Goal: Information Seeking & Learning: Learn about a topic

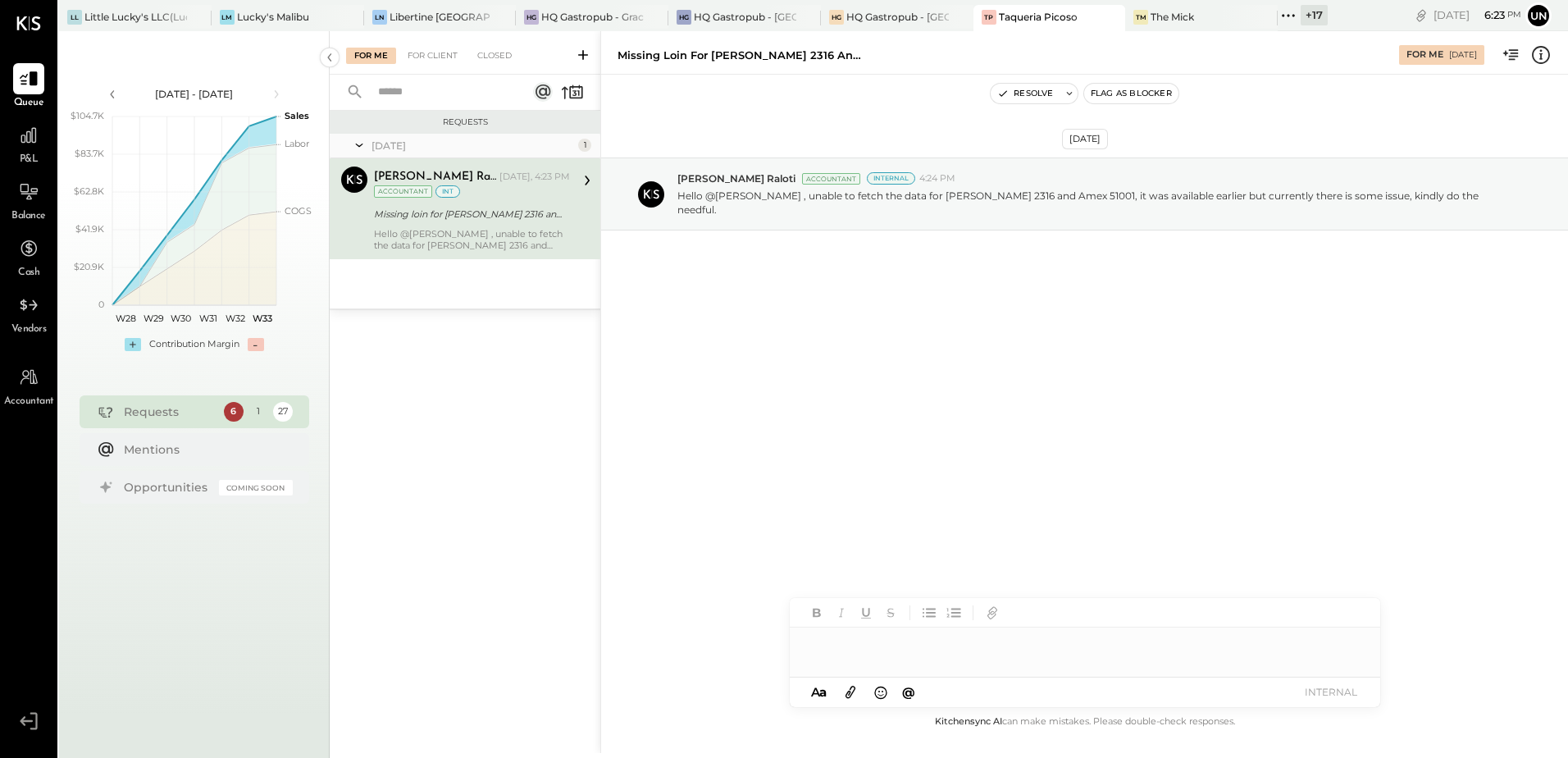
click at [1290, 19] on icon at bounding box center [1288, 15] width 21 height 21
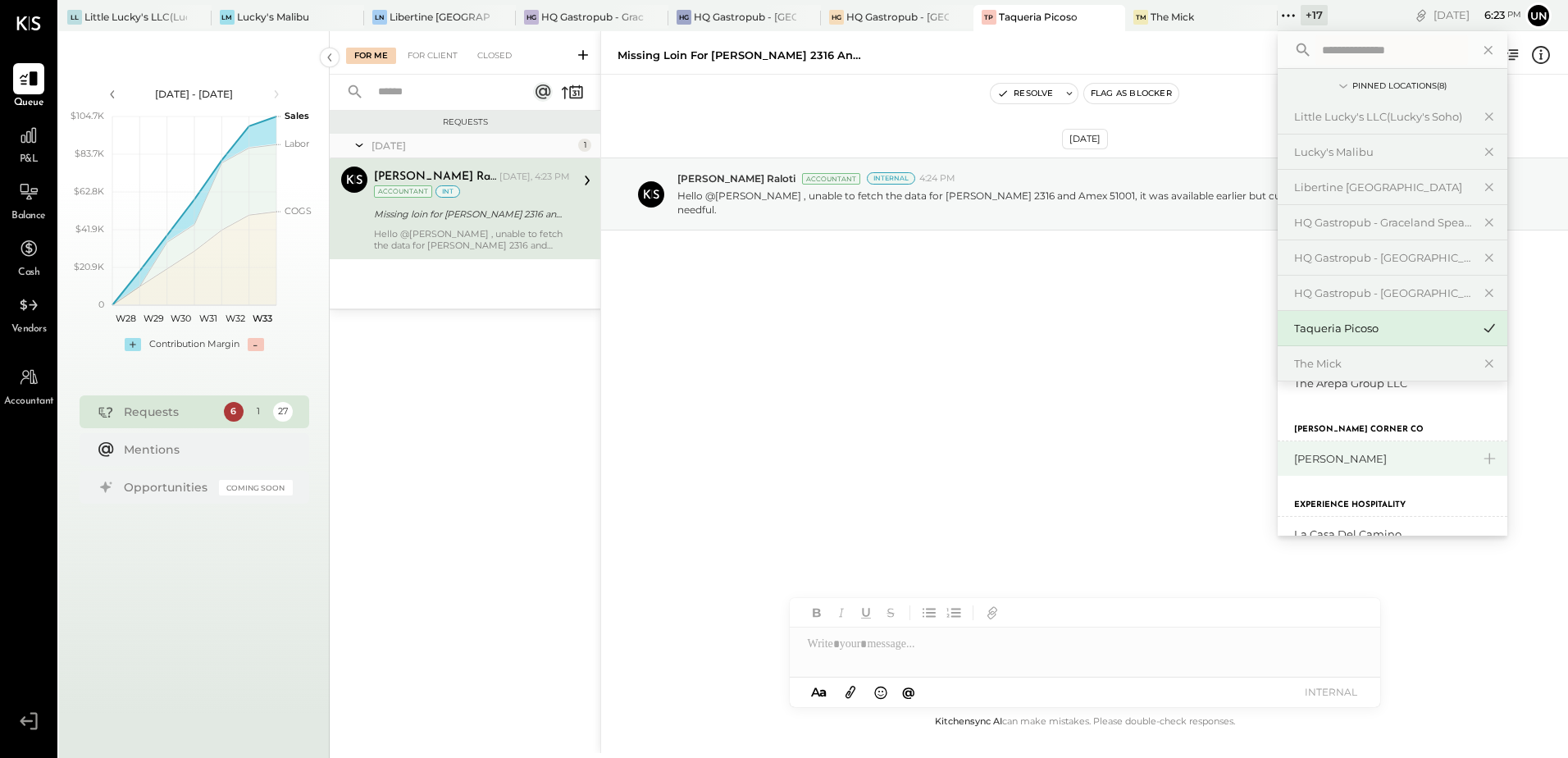
scroll to position [737, 0]
click at [1379, 433] on div "[PERSON_NAME]" at bounding box center [1382, 432] width 177 height 15
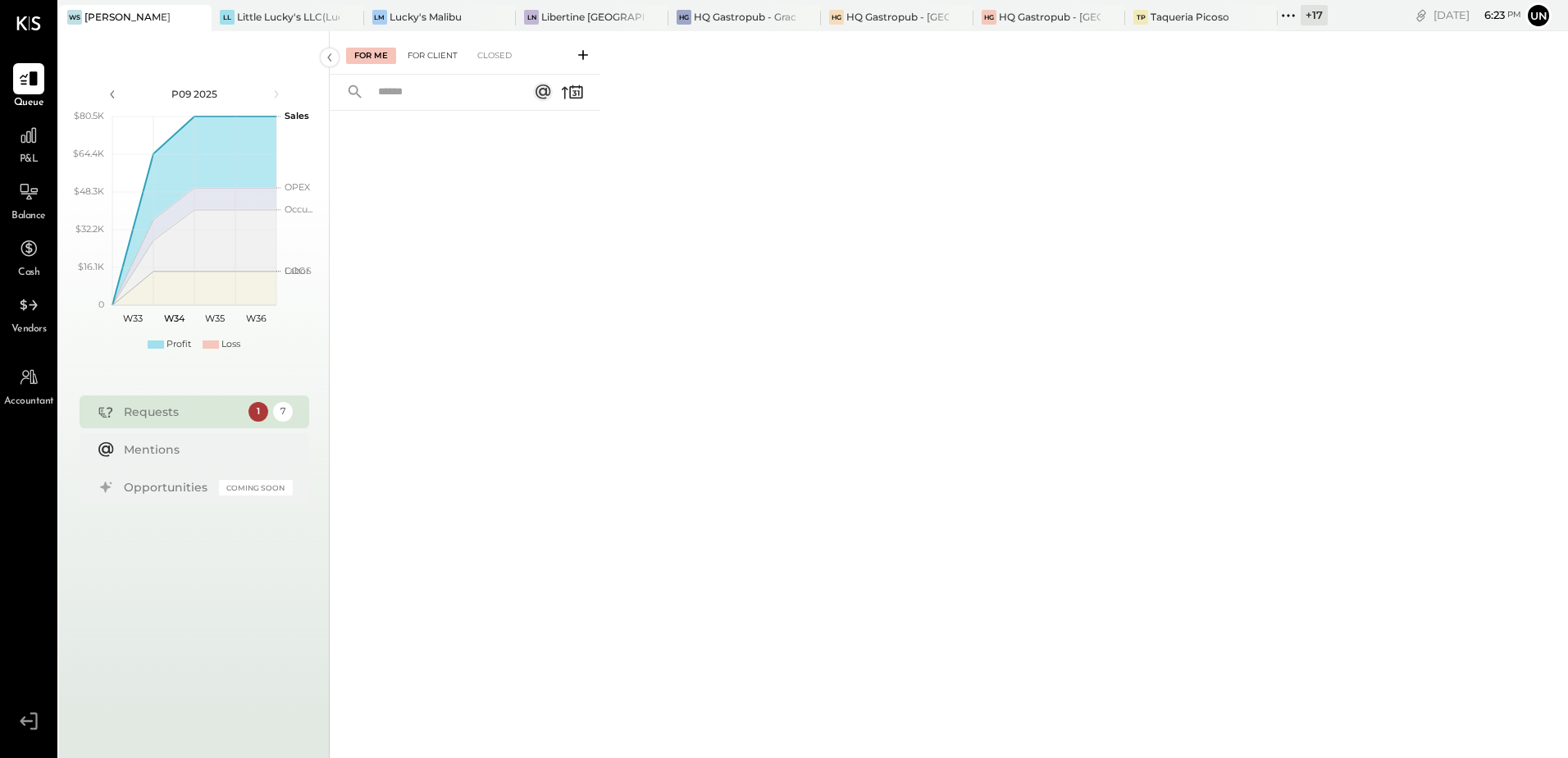
click at [443, 47] on div "For Client" at bounding box center [432, 56] width 66 height 16
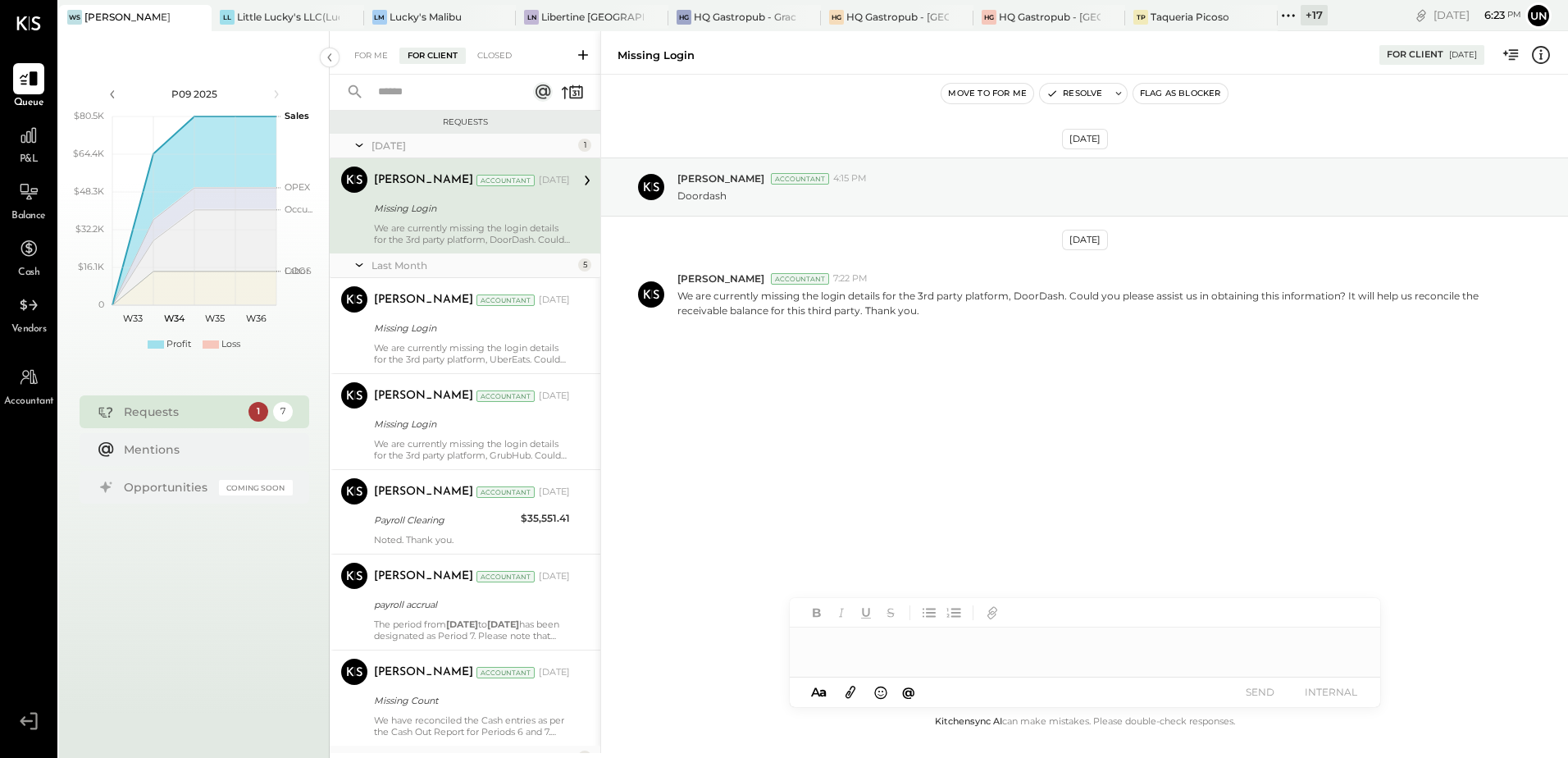
click at [404, 84] on input "text" at bounding box center [442, 92] width 148 height 27
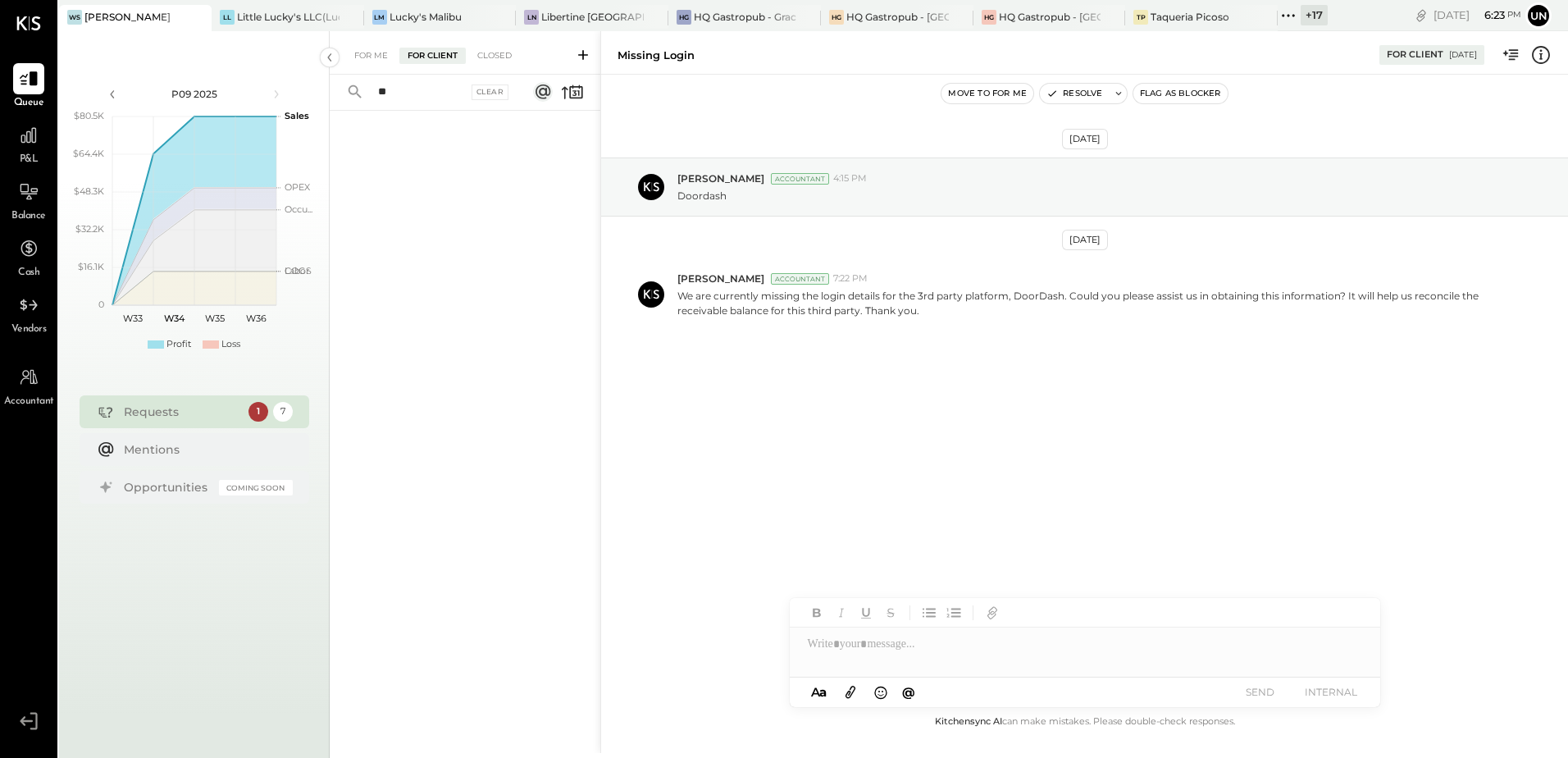
type input "*"
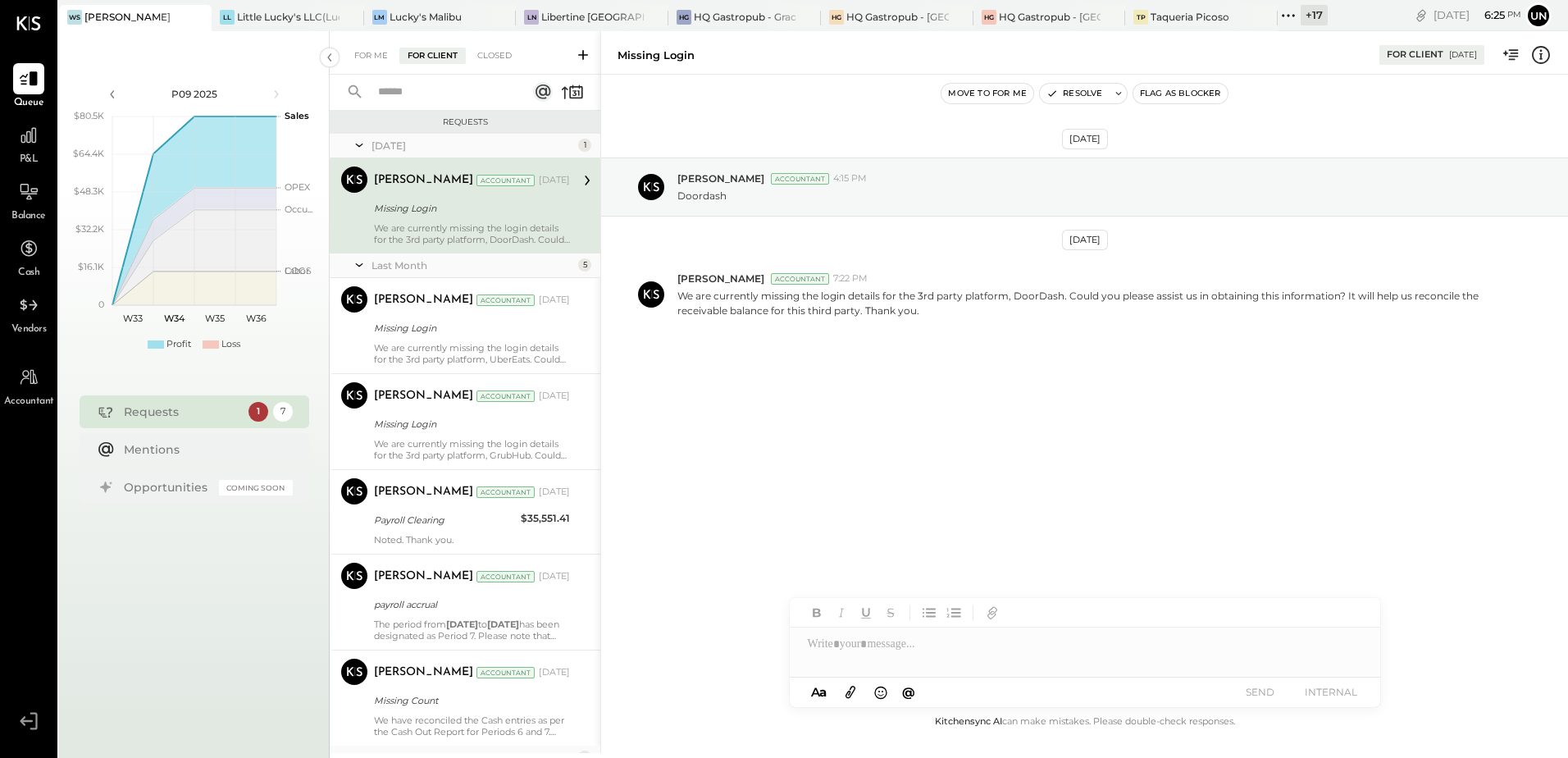
click at [585, 60] on icon at bounding box center [583, 55] width 16 height 16
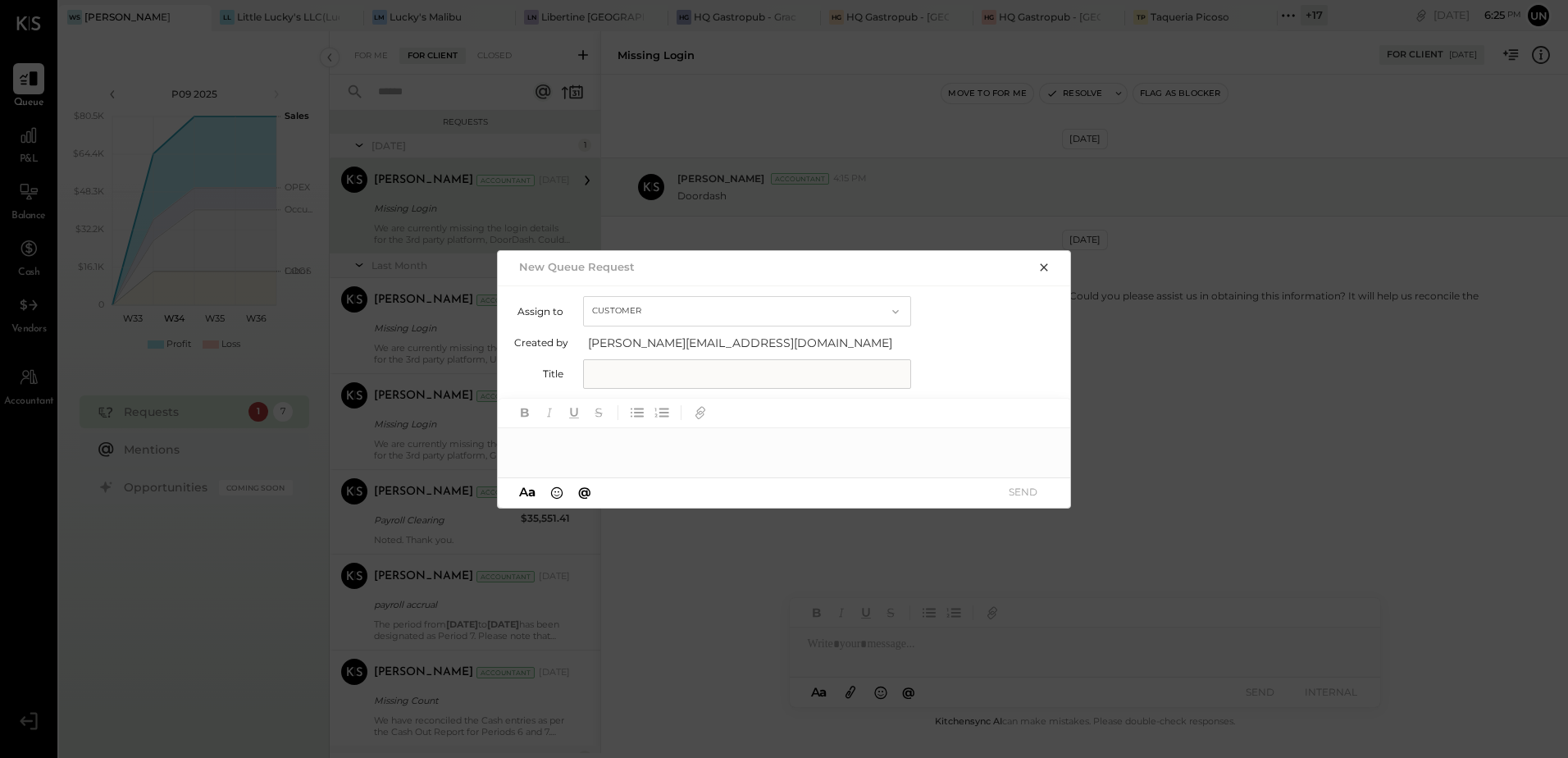
click at [708, 378] on input "text" at bounding box center [747, 374] width 328 height 29
type input "**********"
click at [660, 454] on div at bounding box center [785, 445] width 574 height 33
type input "****"
click at [653, 418] on div "[PERSON_NAME]" at bounding box center [633, 409] width 188 height 33
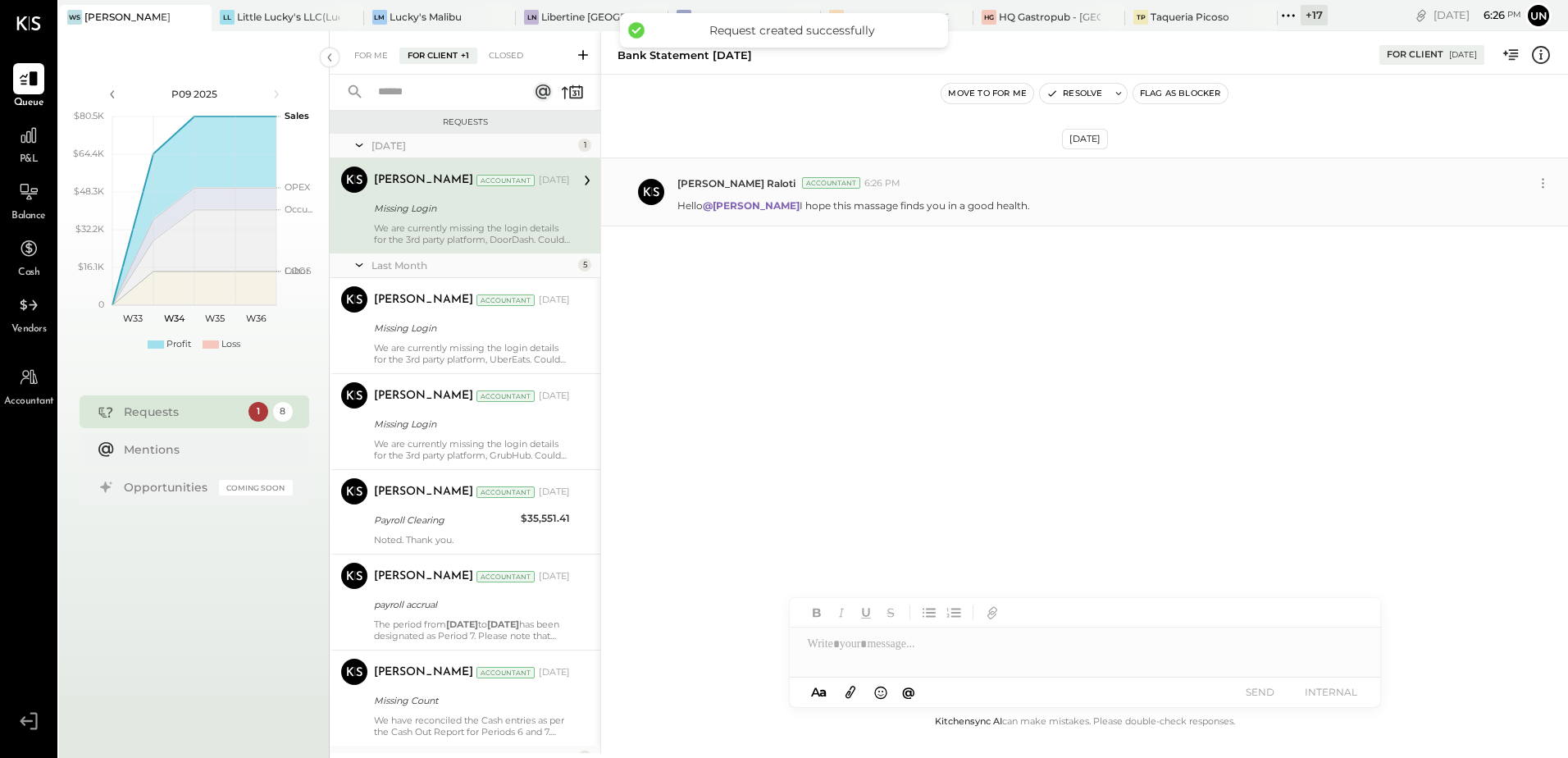
scroll to position [271, 0]
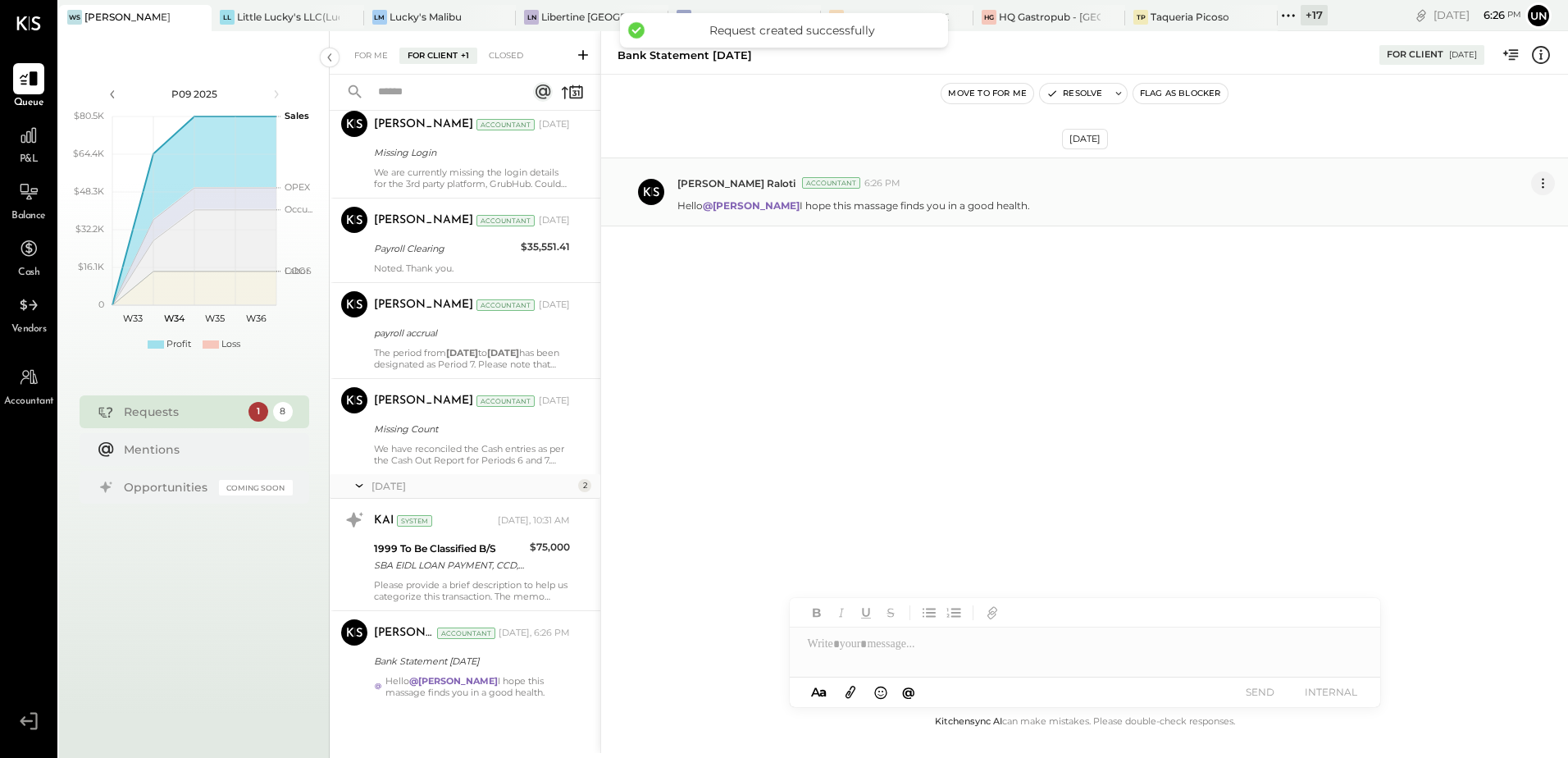
click at [1535, 191] on icon at bounding box center [1543, 183] width 17 height 17
click at [1511, 236] on button "Delete Message..." at bounding box center [1500, 239] width 111 height 27
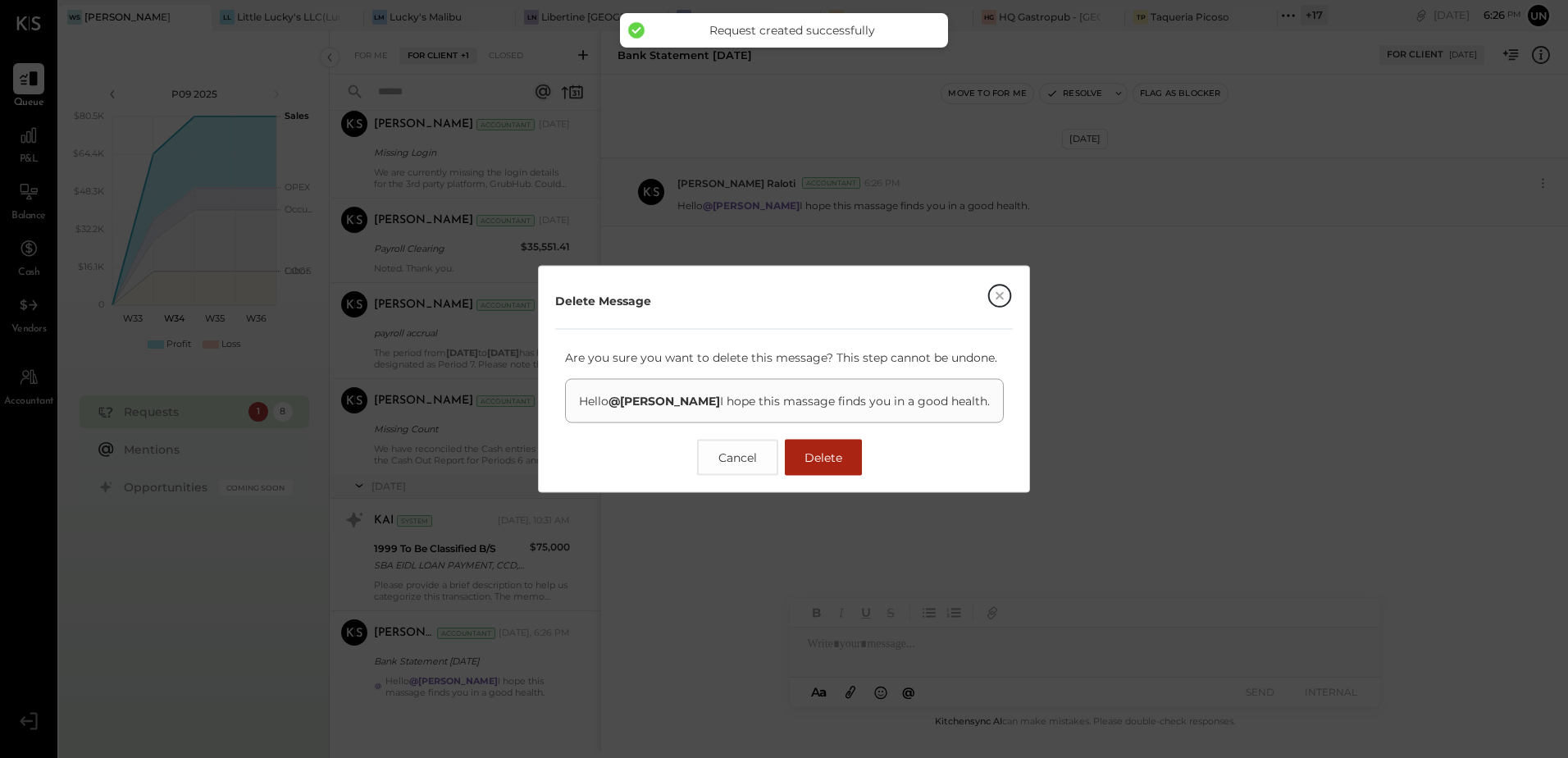
click at [825, 460] on span "Delete" at bounding box center [822, 457] width 37 height 15
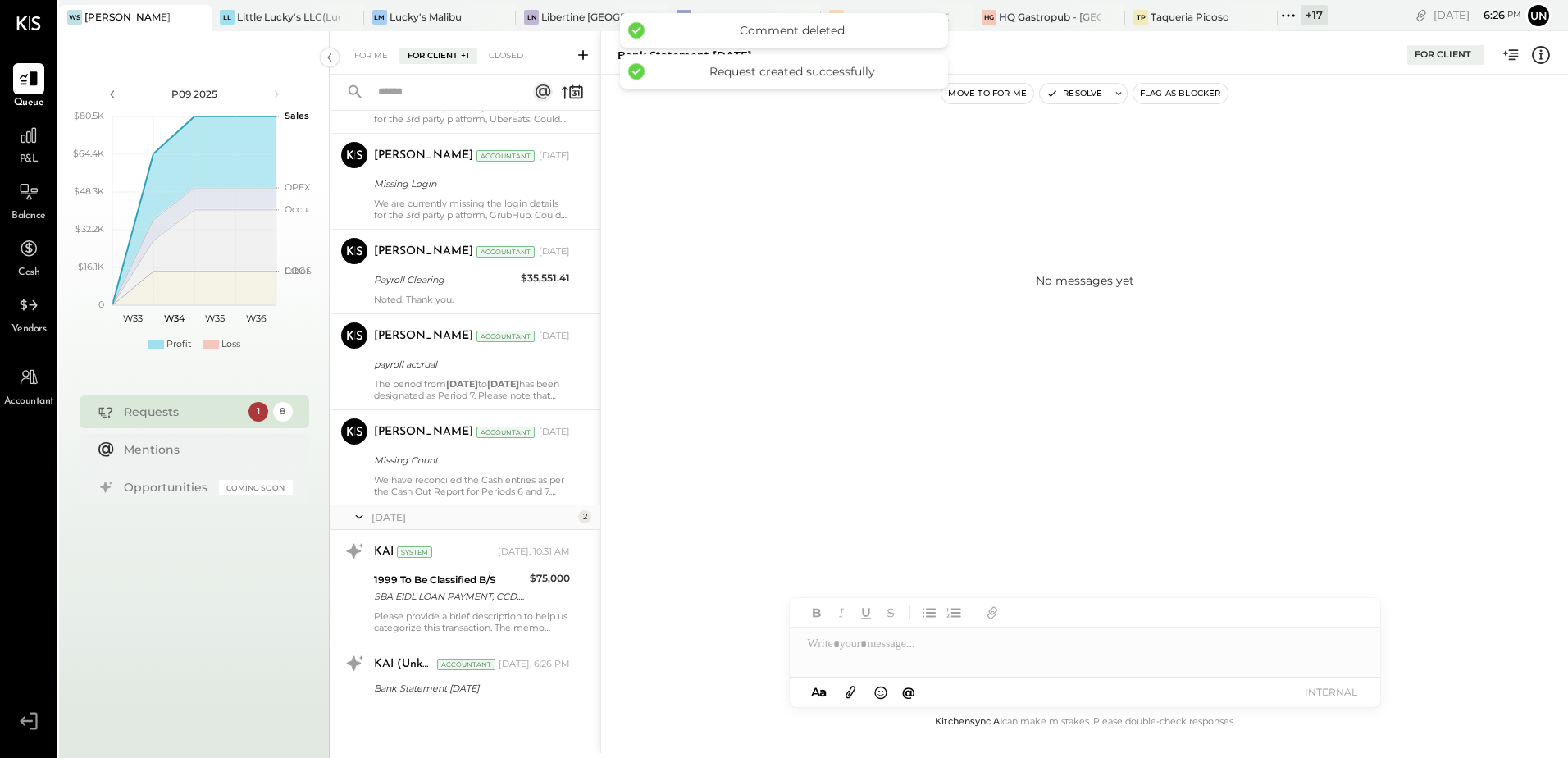
scroll to position [0, 0]
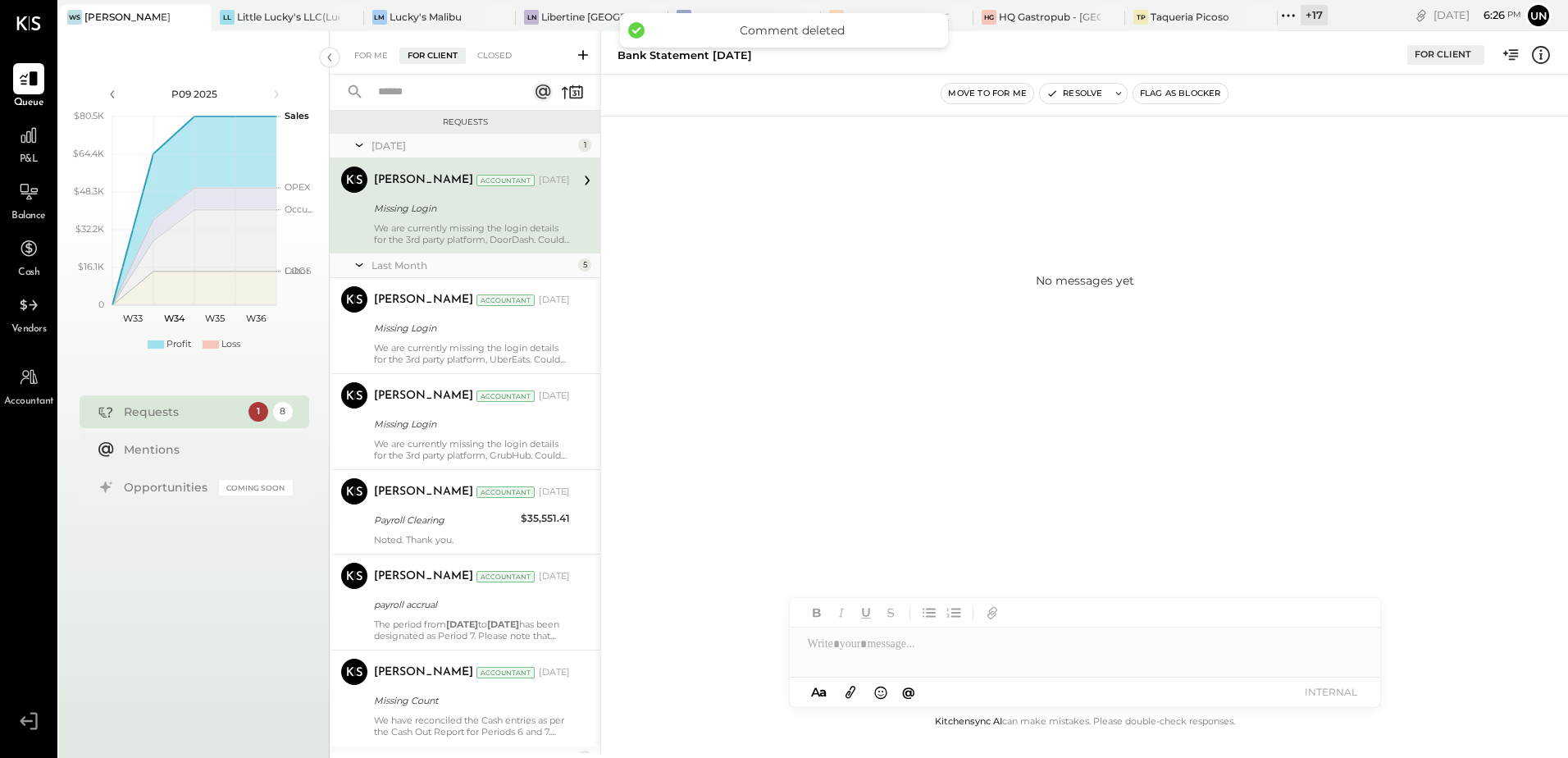
click at [576, 62] on icon at bounding box center [583, 55] width 16 height 16
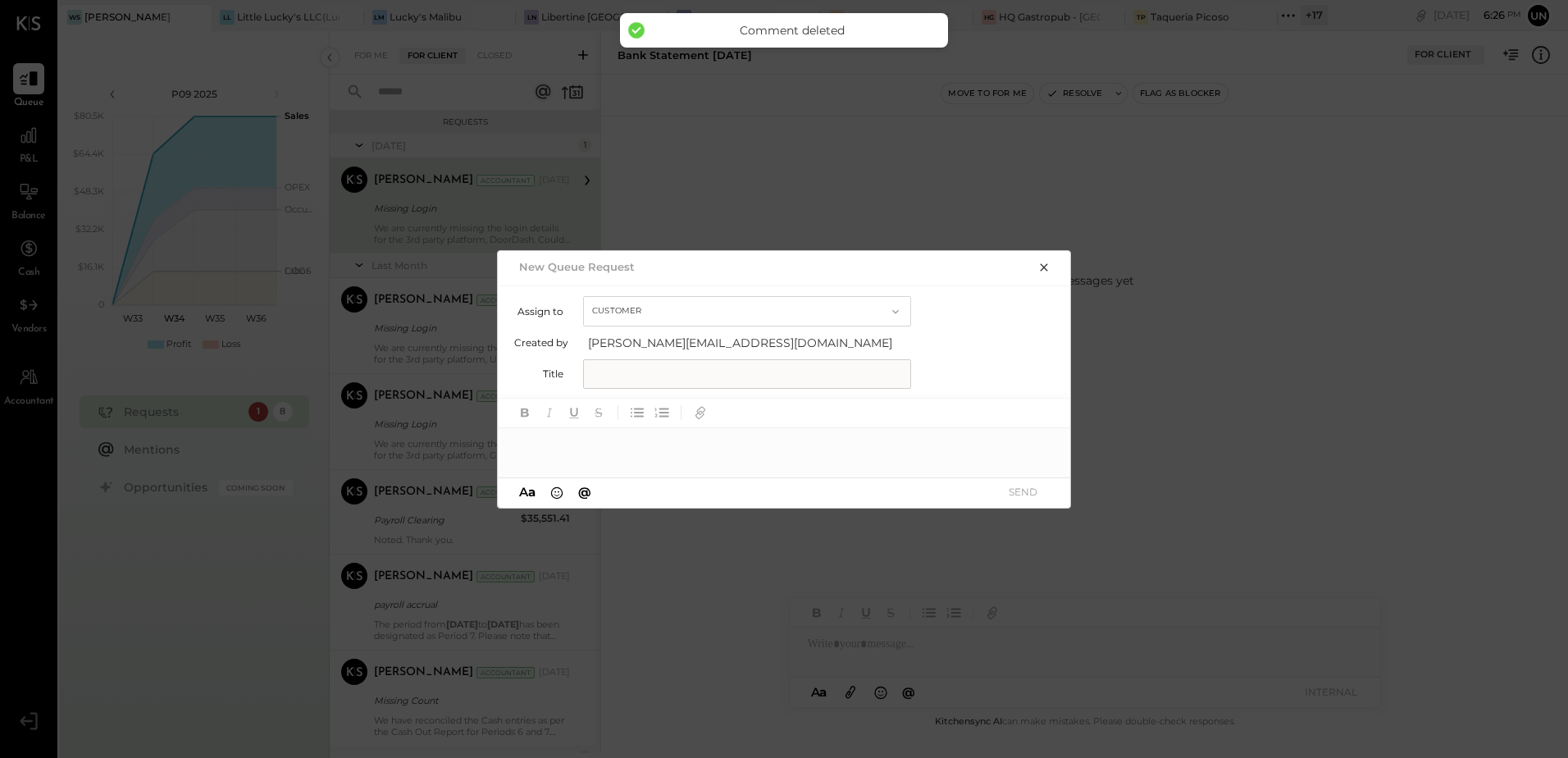
click at [649, 383] on input "text" at bounding box center [747, 374] width 328 height 29
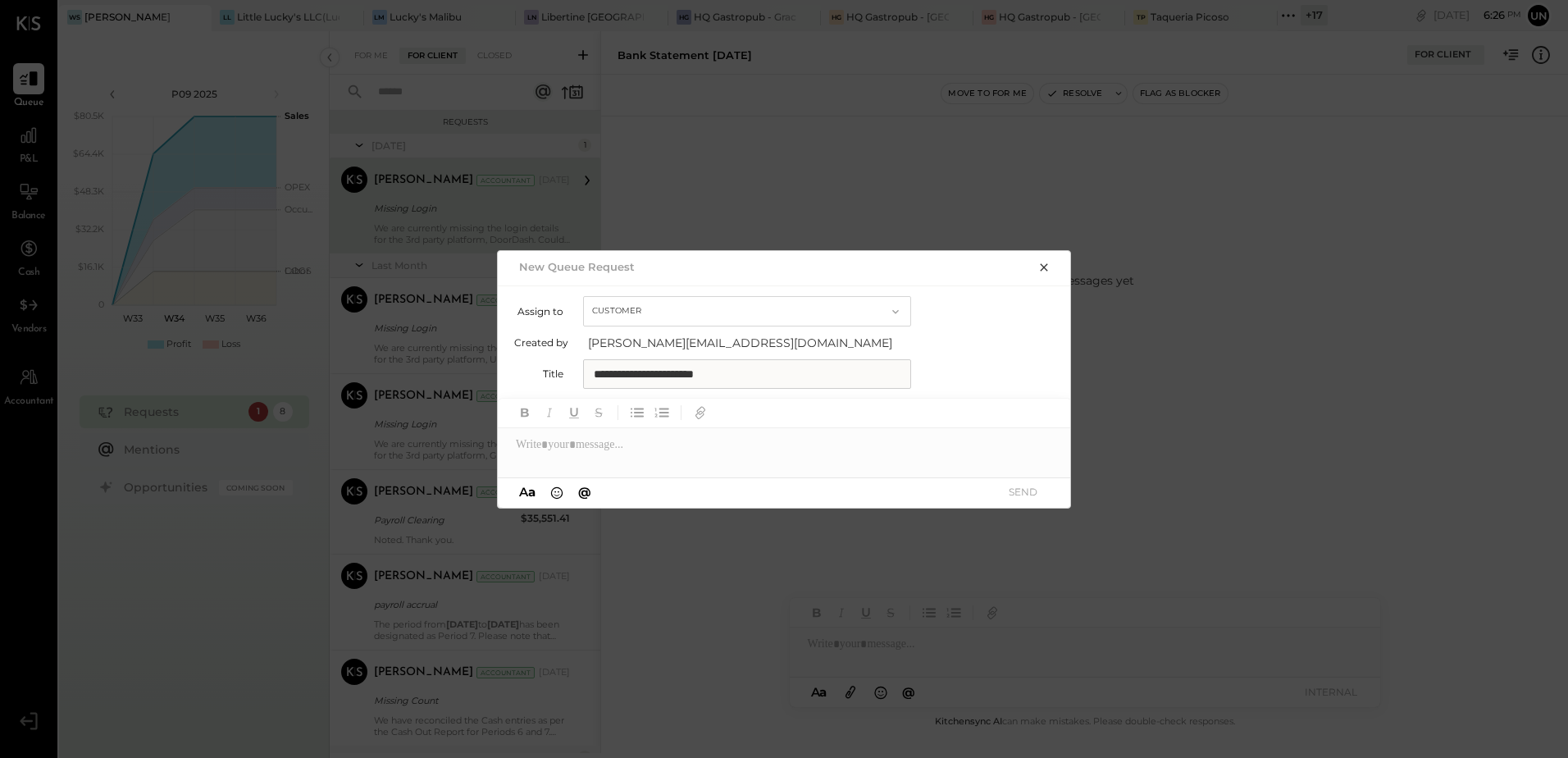
type input "**********"
click at [636, 441] on div at bounding box center [785, 445] width 574 height 33
type input "******"
click at [653, 417] on div "[PERSON_NAME]" at bounding box center [633, 409] width 188 height 33
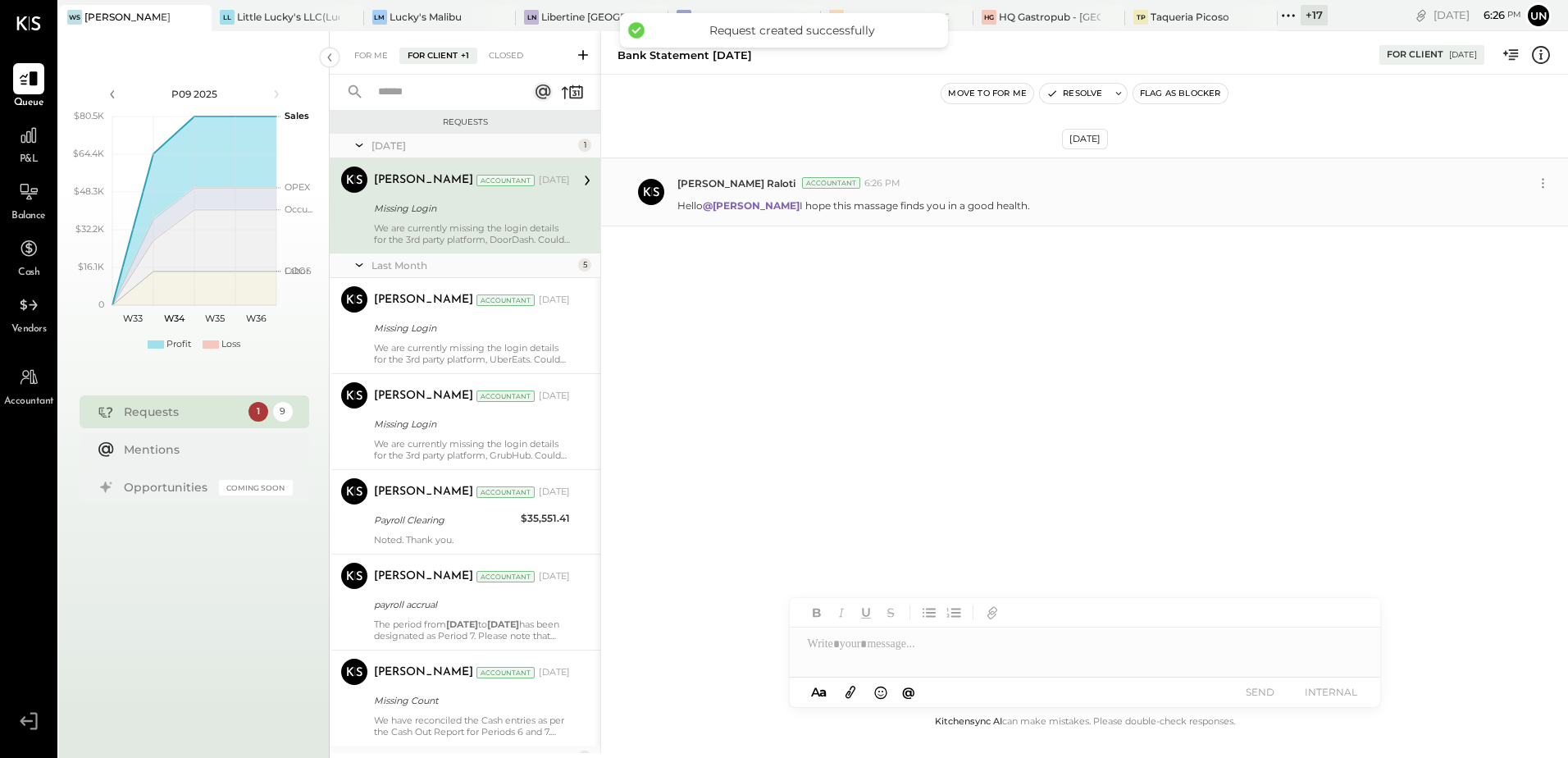
scroll to position [336, 0]
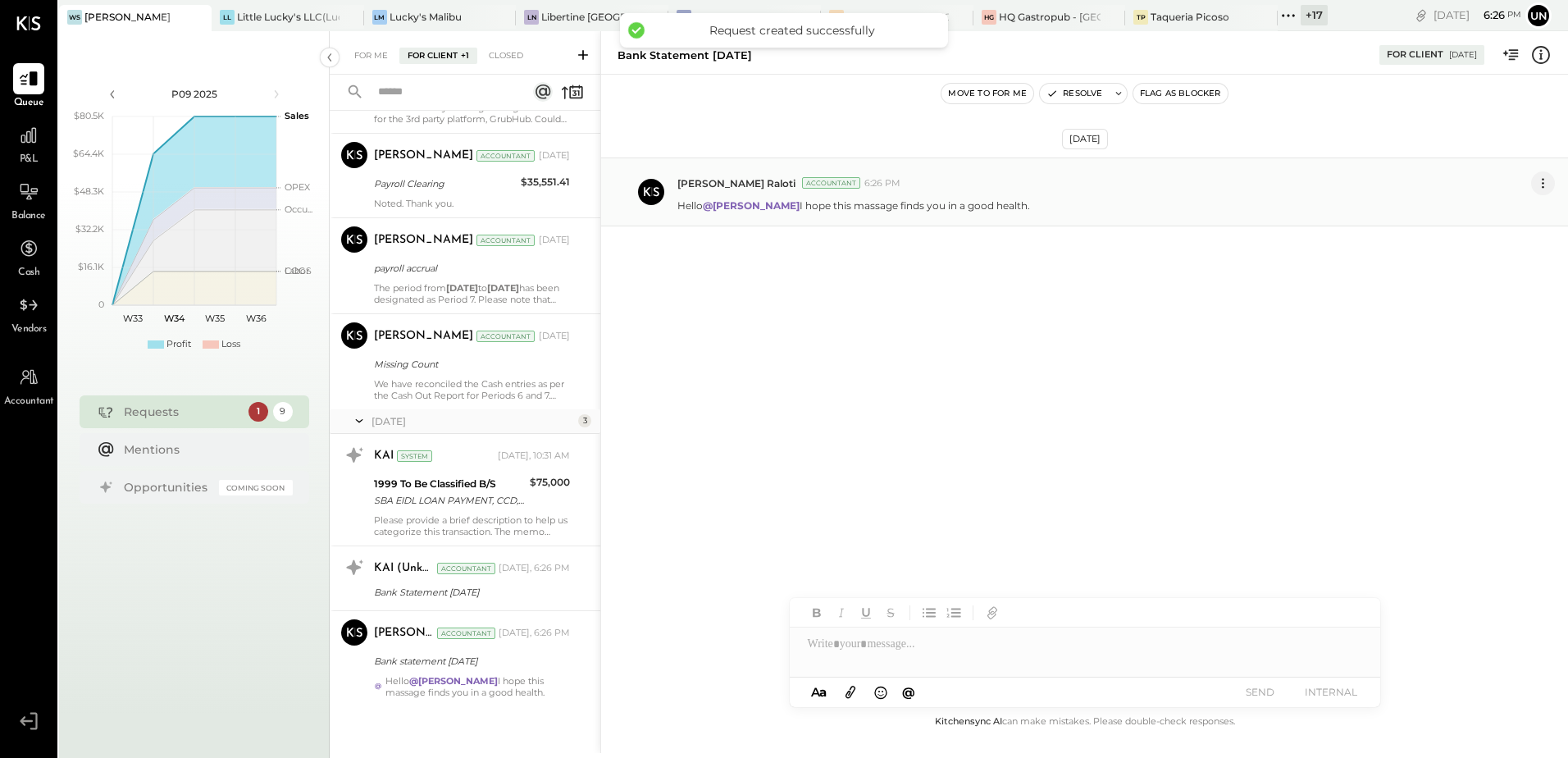
click at [1546, 185] on icon at bounding box center [1543, 183] width 17 height 17
click at [1471, 243] on button "Delete Message..." at bounding box center [1500, 239] width 111 height 27
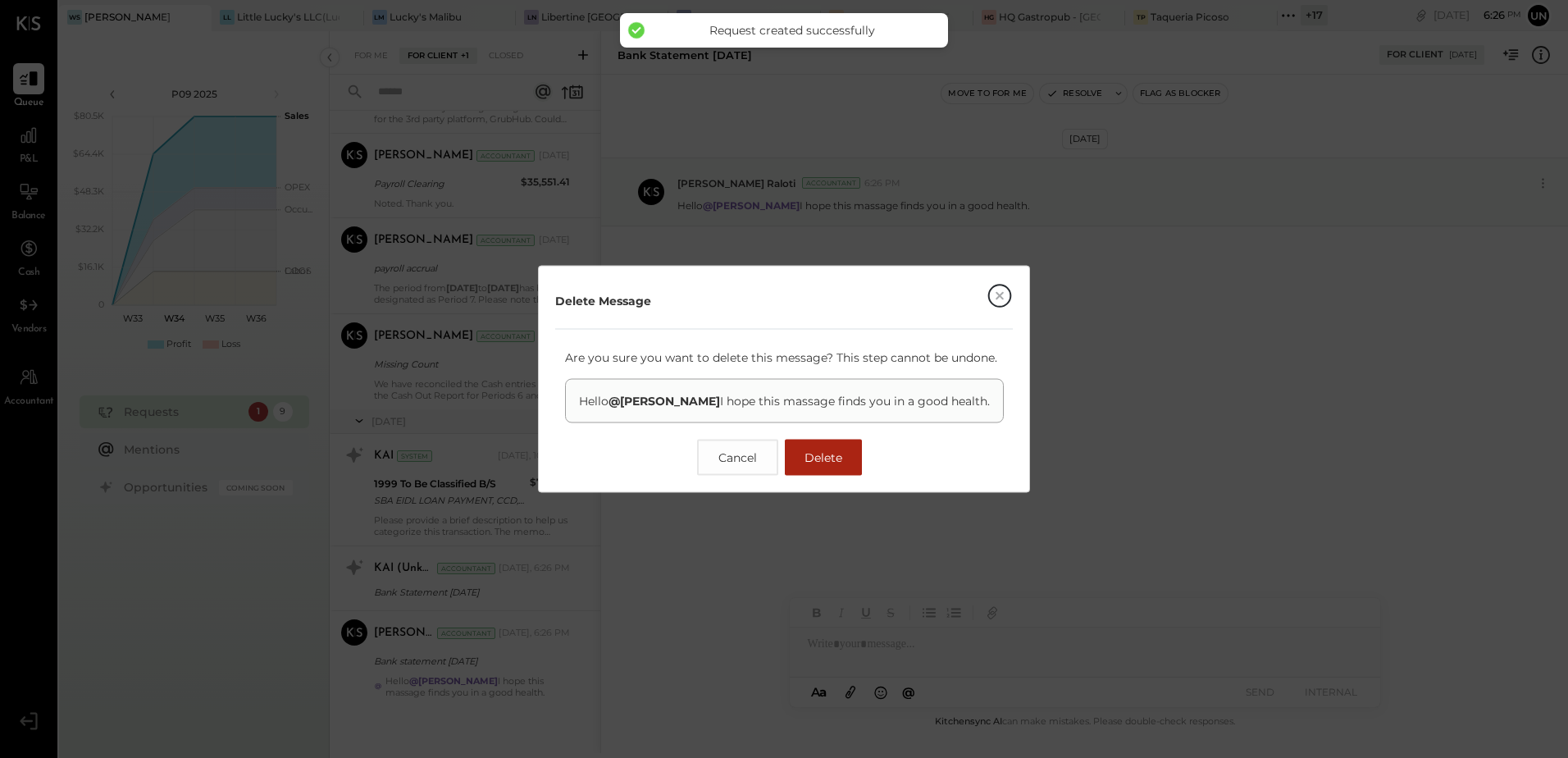
click at [859, 462] on button "Delete" at bounding box center [823, 458] width 77 height 36
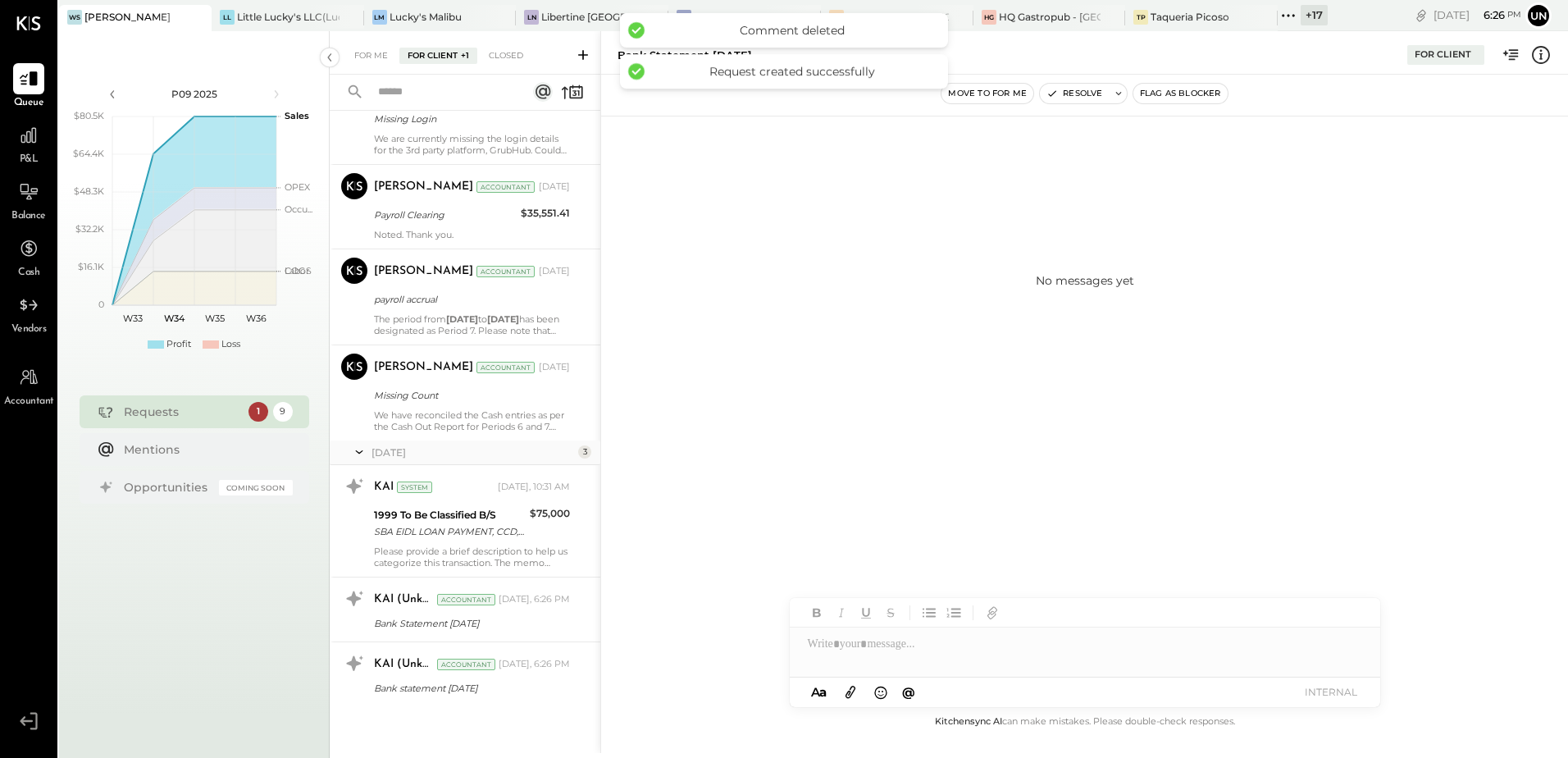
scroll to position [0, 0]
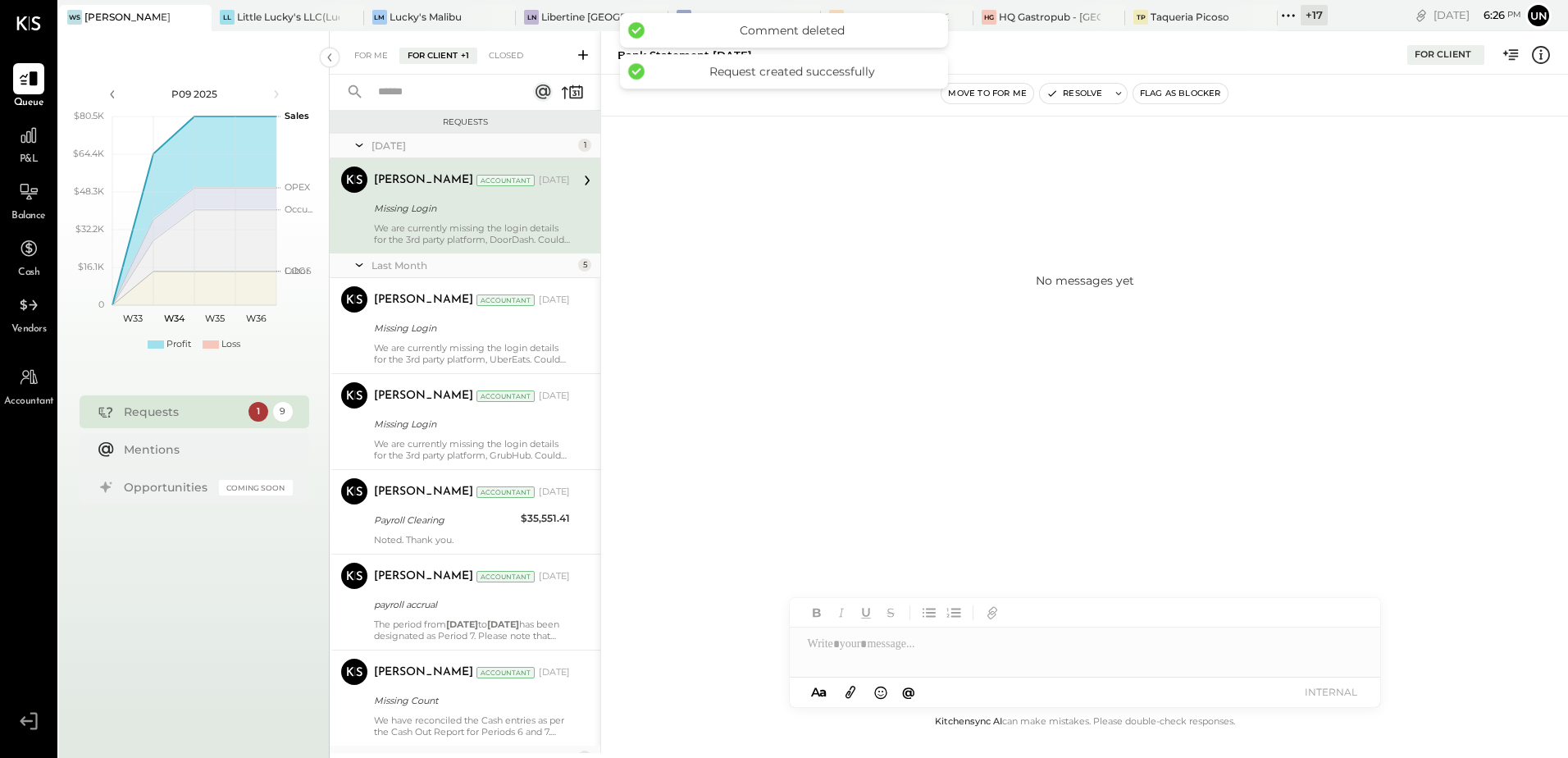
click at [1066, 361] on div "No messages yet" at bounding box center [1084, 280] width 967 height 328
drag, startPoint x: 1066, startPoint y: 361, endPoint x: 1001, endPoint y: 380, distance: 67.7
click at [1001, 380] on div "No messages yet" at bounding box center [1084, 280] width 967 height 328
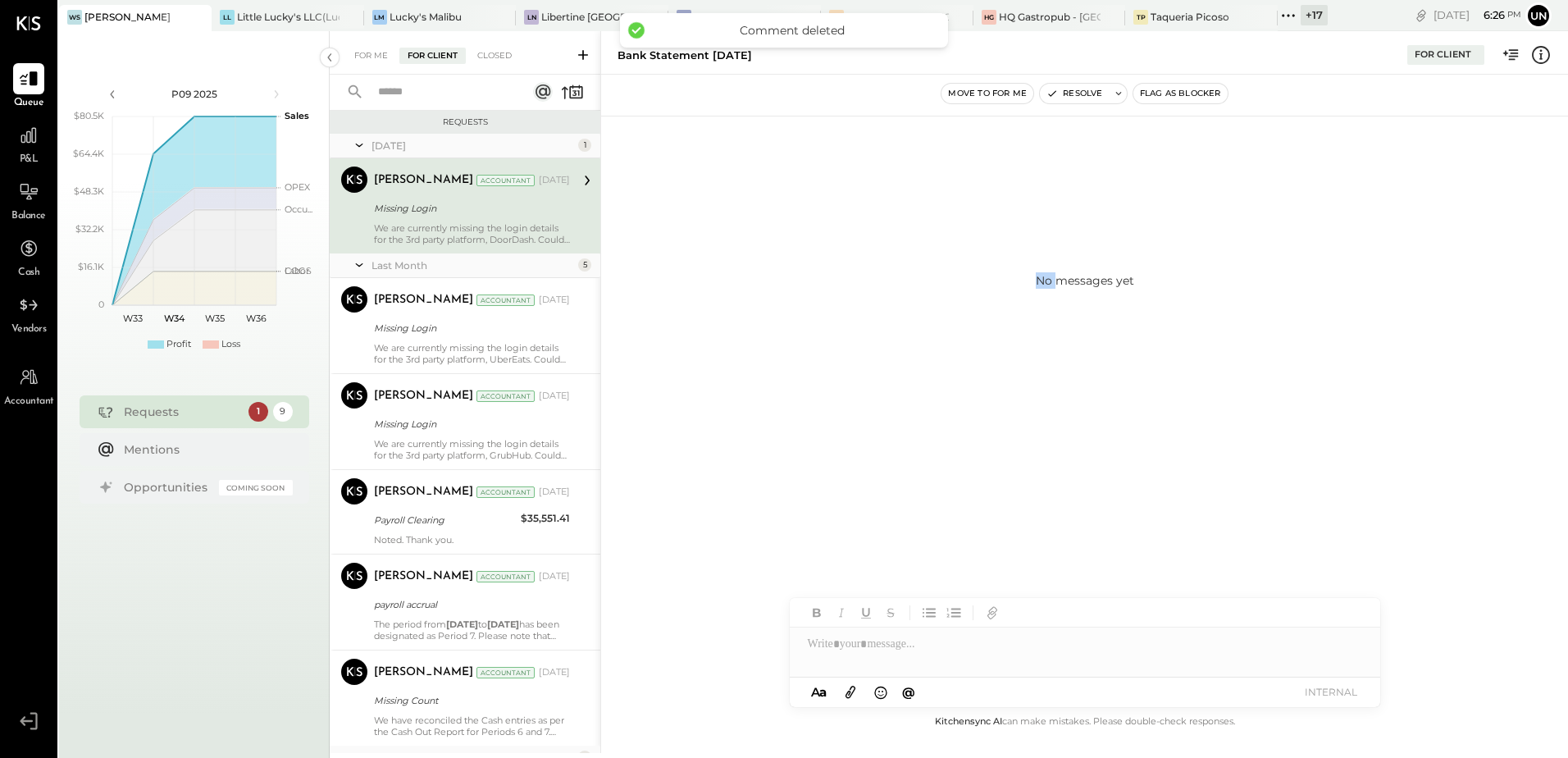
click at [1001, 380] on div "No messages yet" at bounding box center [1084, 280] width 967 height 328
click at [588, 54] on icon at bounding box center [583, 55] width 16 height 16
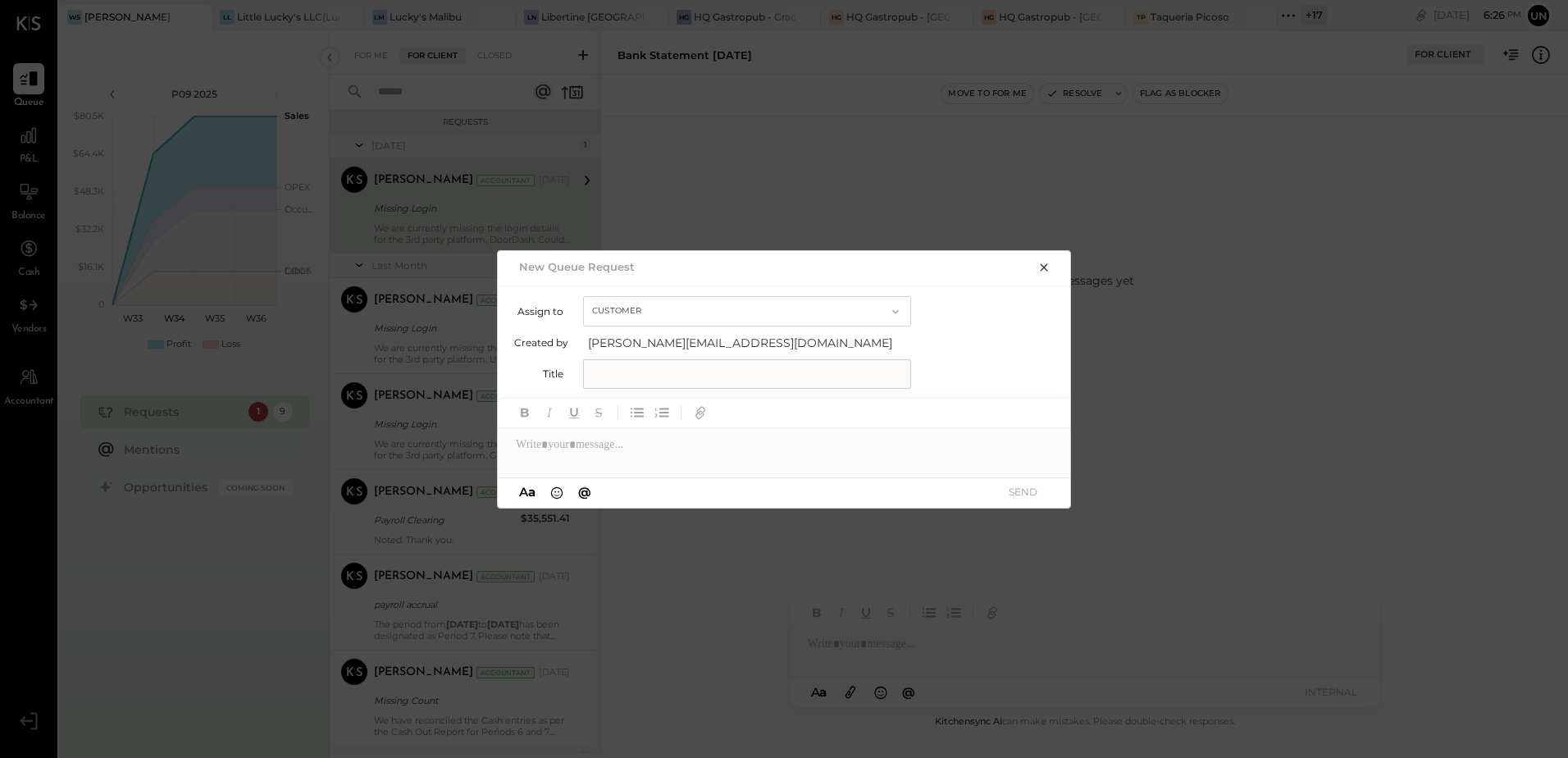
click at [700, 385] on input "text" at bounding box center [747, 374] width 328 height 29
type input "**********"
click at [647, 446] on div at bounding box center [785, 445] width 574 height 33
type input "***"
click at [643, 411] on span "[PERSON_NAME]" at bounding box center [655, 408] width 128 height 15
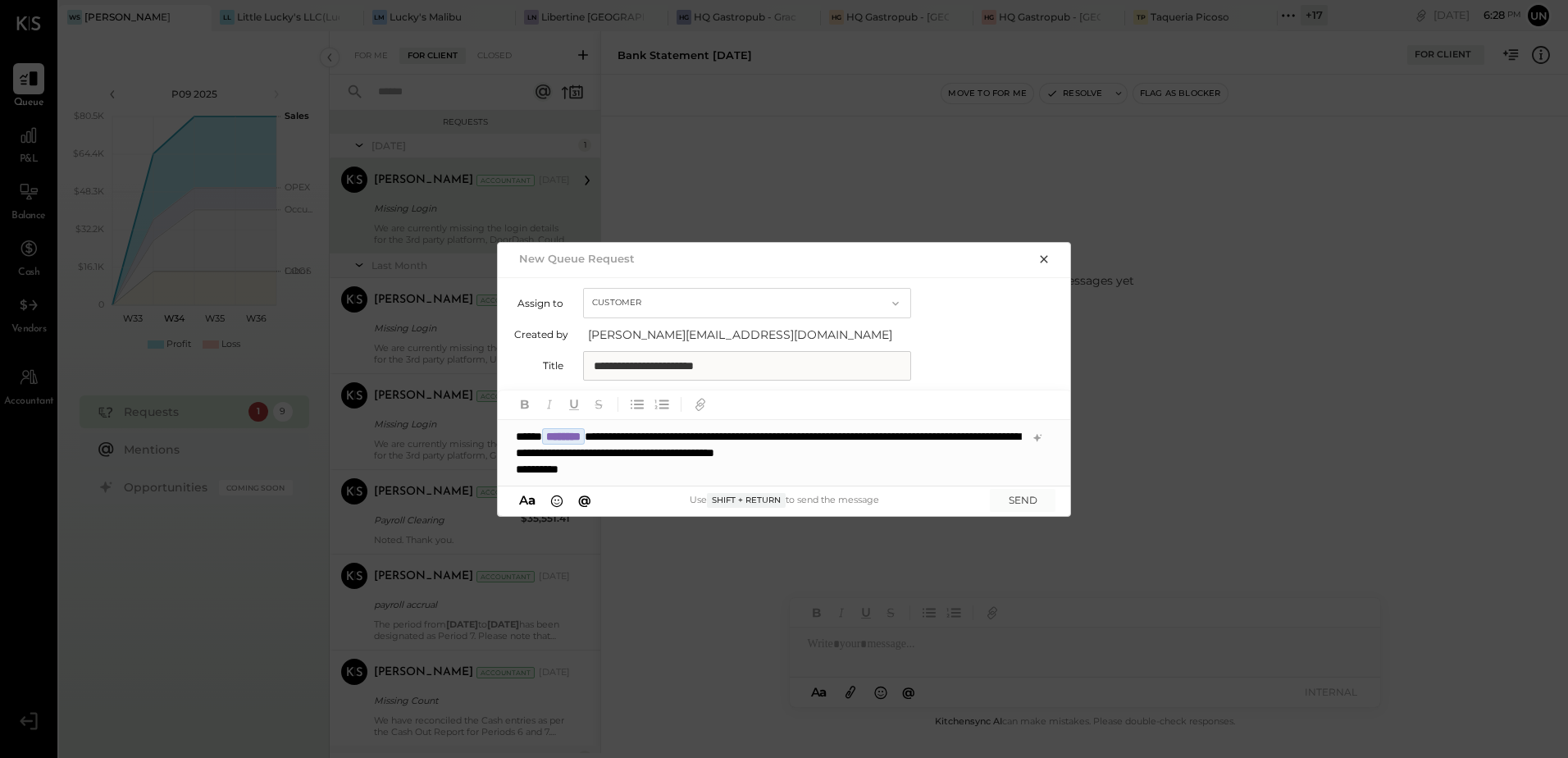
click at [881, 442] on div "**********" at bounding box center [785, 453] width 574 height 66
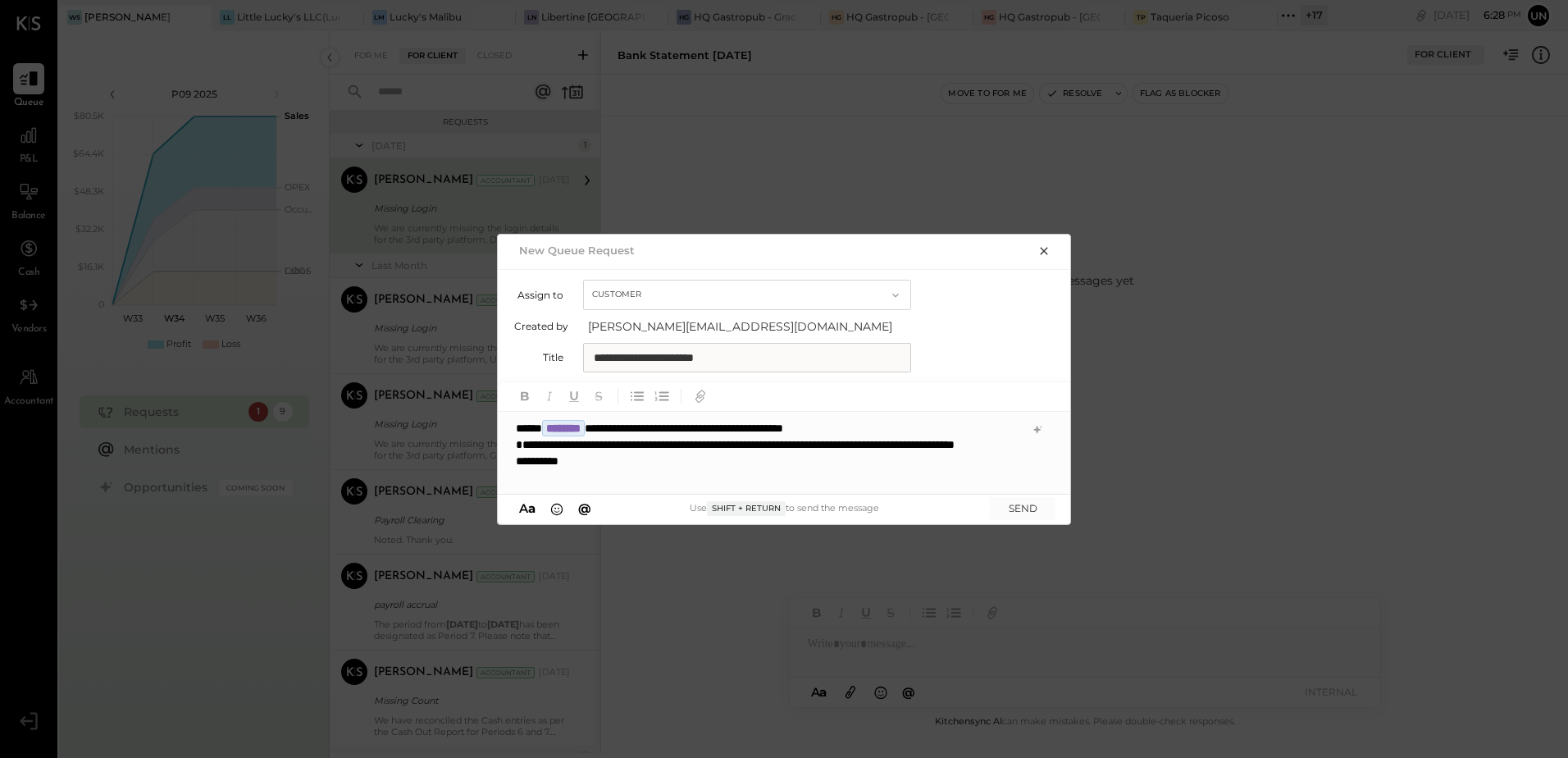
click at [517, 443] on div "**********" at bounding box center [769, 461] width 506 height 49
click at [596, 488] on div "**********" at bounding box center [785, 453] width 574 height 82
click at [1033, 507] on button "SEND" at bounding box center [1023, 508] width 66 height 22
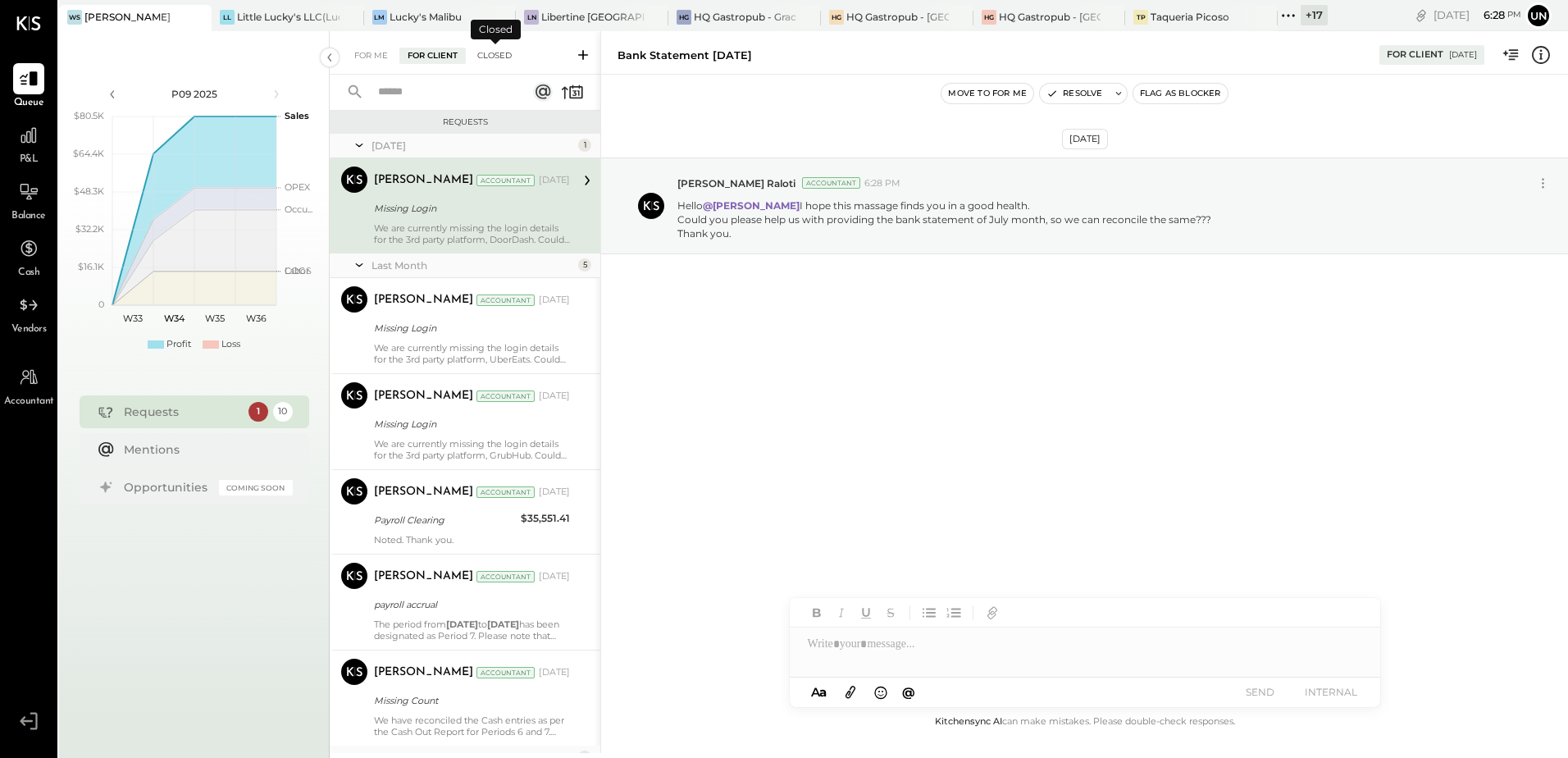
click at [498, 50] on div "Closed" at bounding box center [494, 56] width 51 height 16
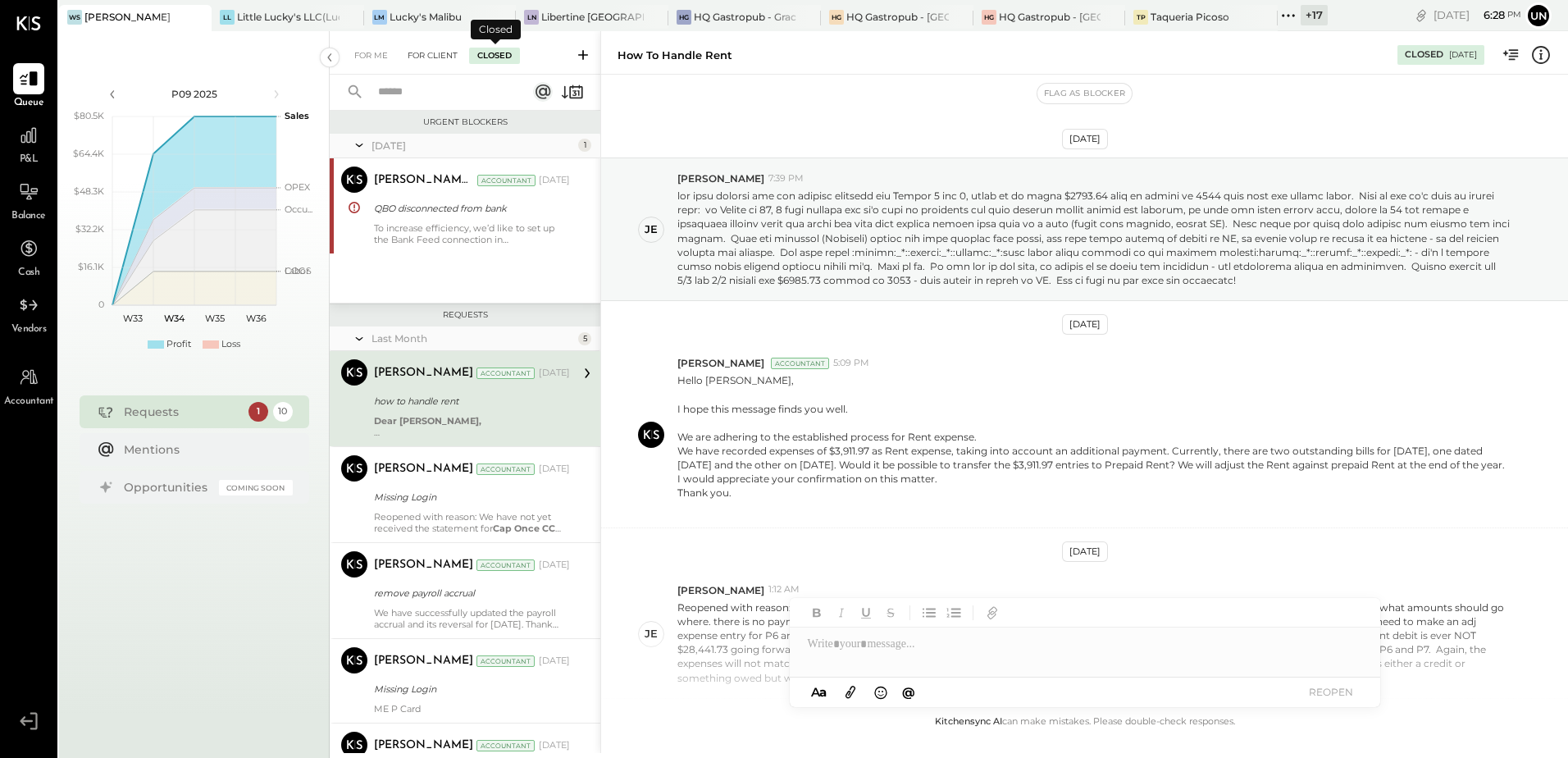
scroll to position [338, 0]
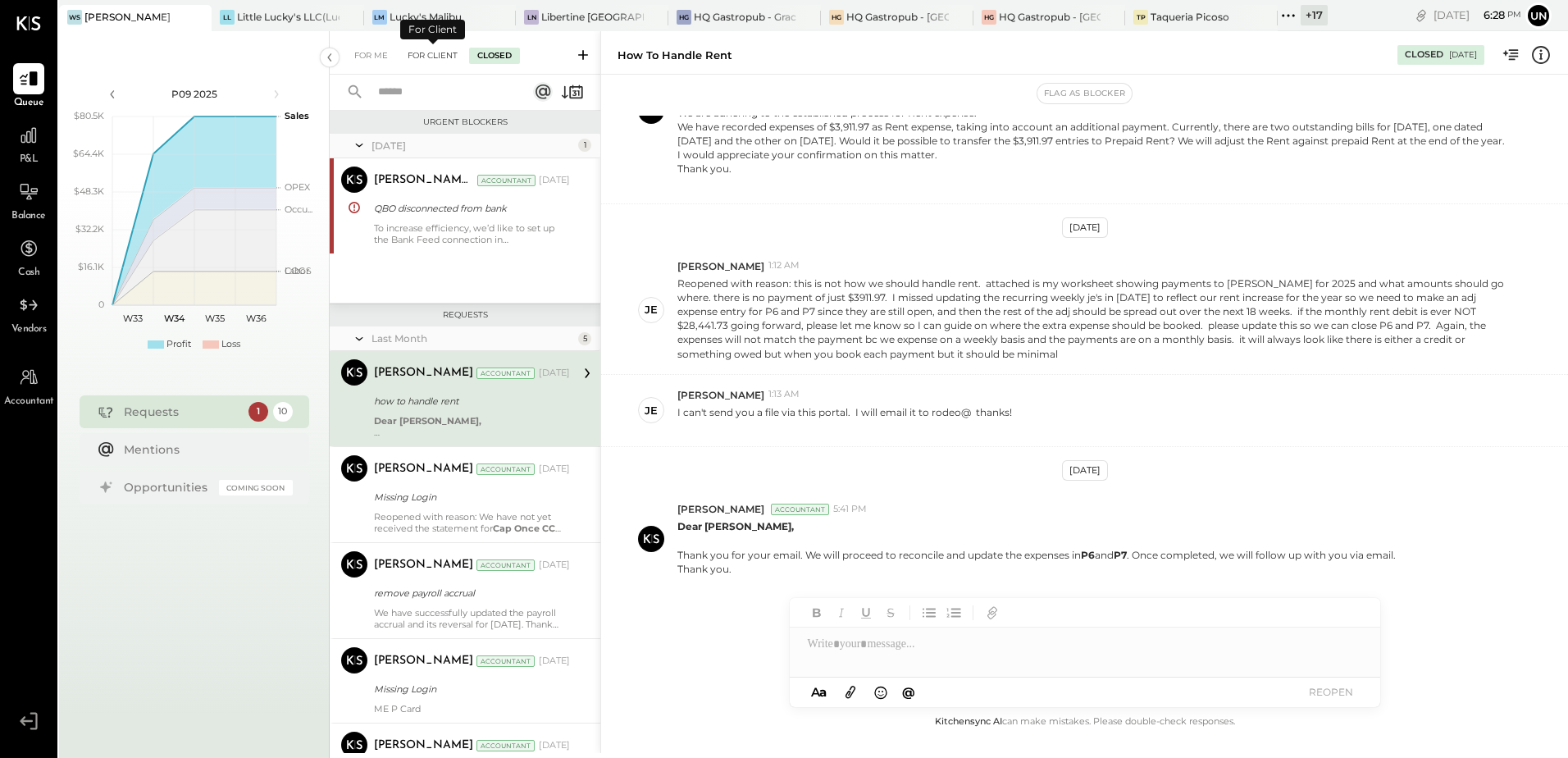
click at [436, 62] on div "For Client" at bounding box center [432, 56] width 66 height 16
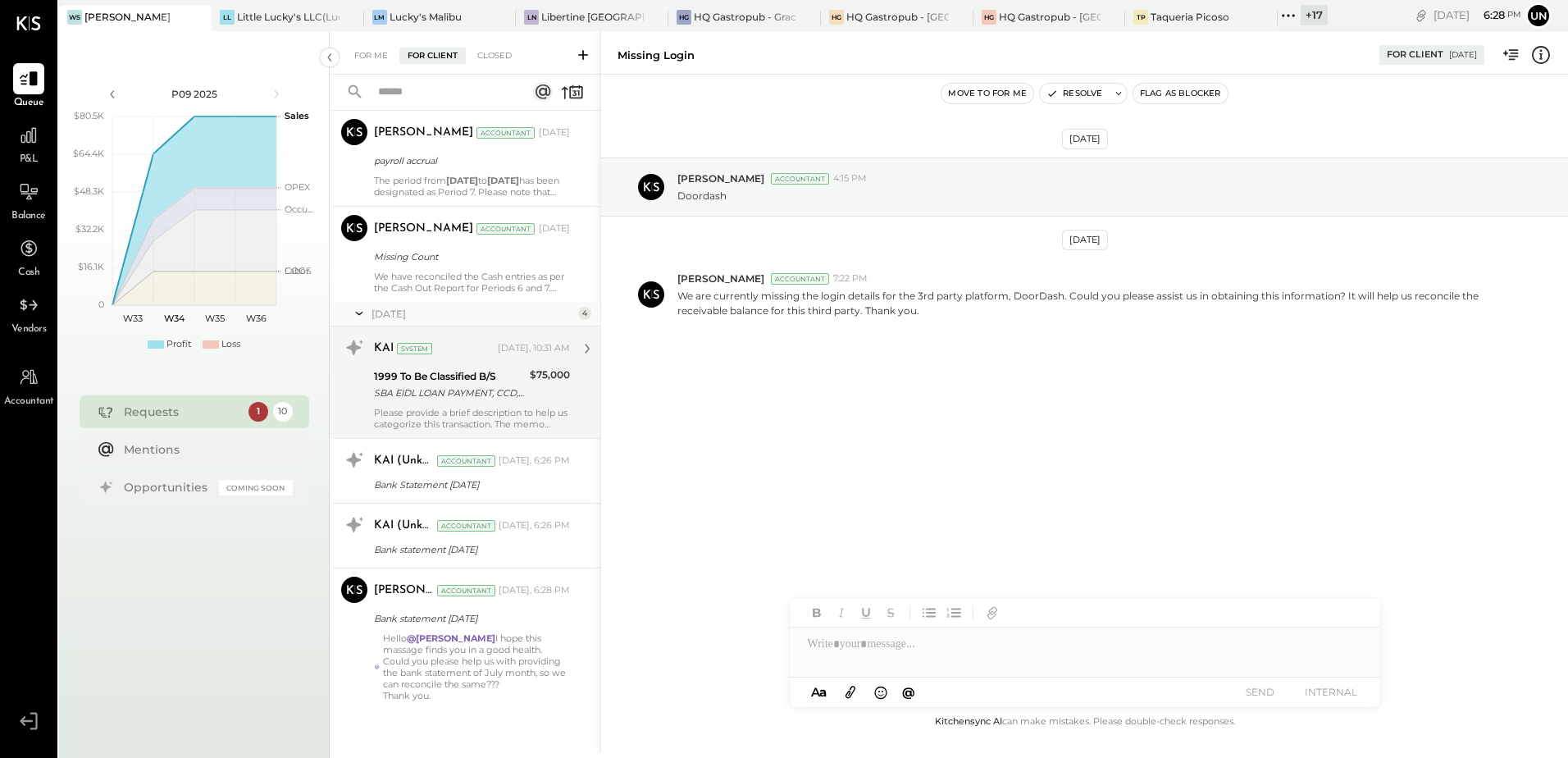
scroll to position [447, 0]
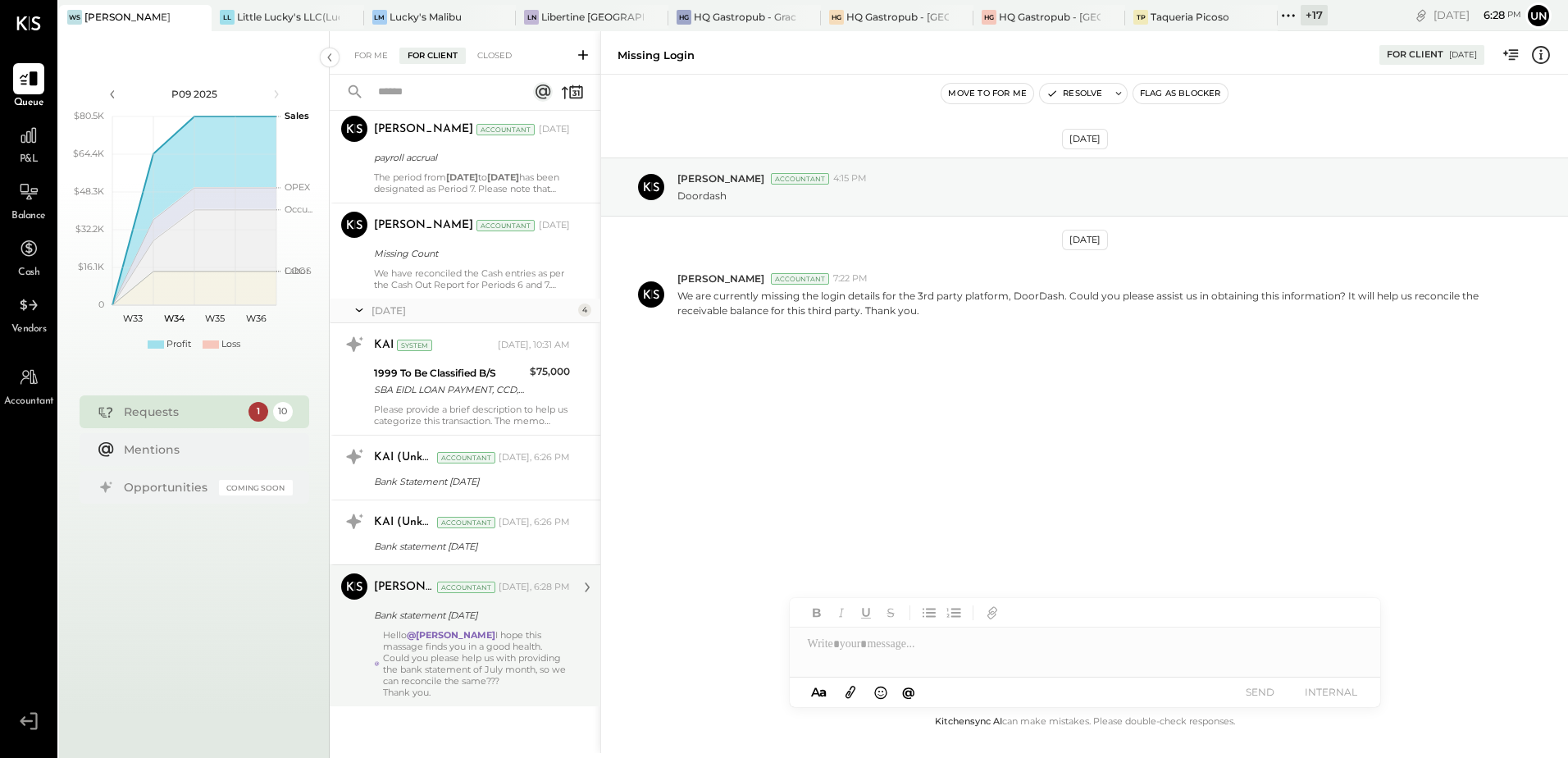
click at [473, 653] on div "Could you please help us with providing the bank statement of July month, so we…" at bounding box center [475, 675] width 187 height 46
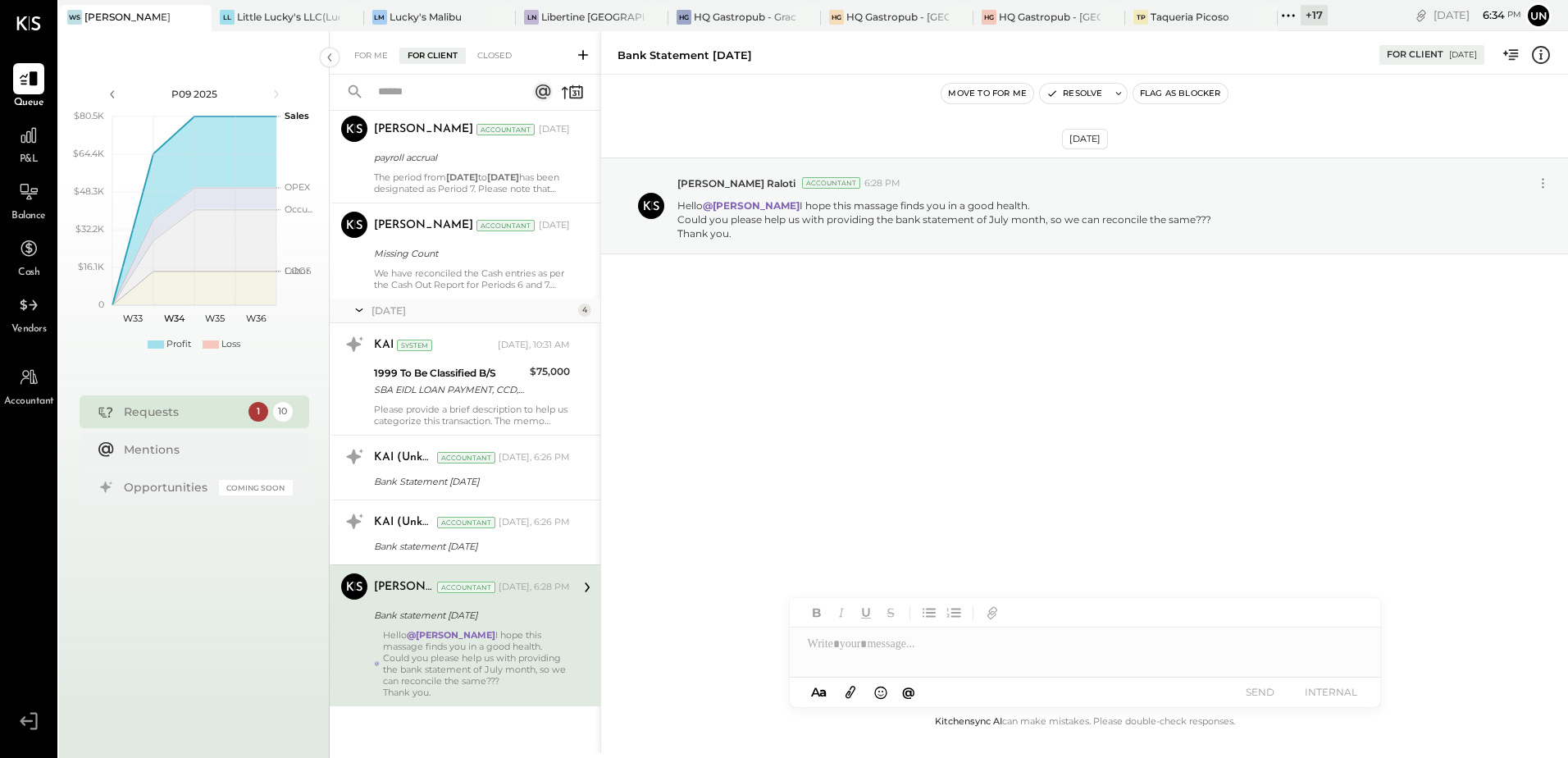
click at [258, 411] on div "1" at bounding box center [259, 412] width 20 height 20
click at [28, 149] on div at bounding box center [28, 135] width 31 height 31
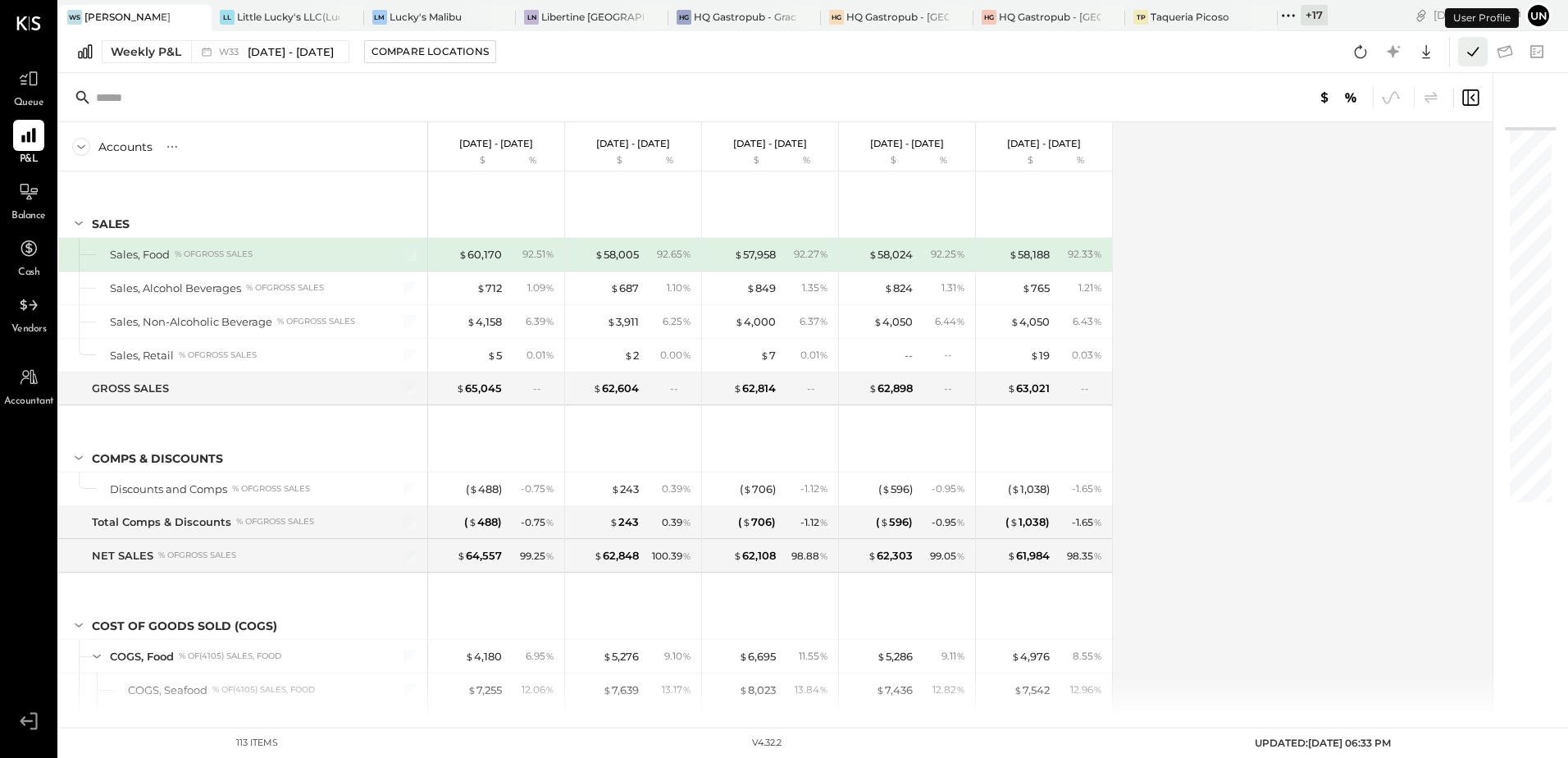
click at [1473, 48] on icon at bounding box center [1471, 51] width 21 height 21
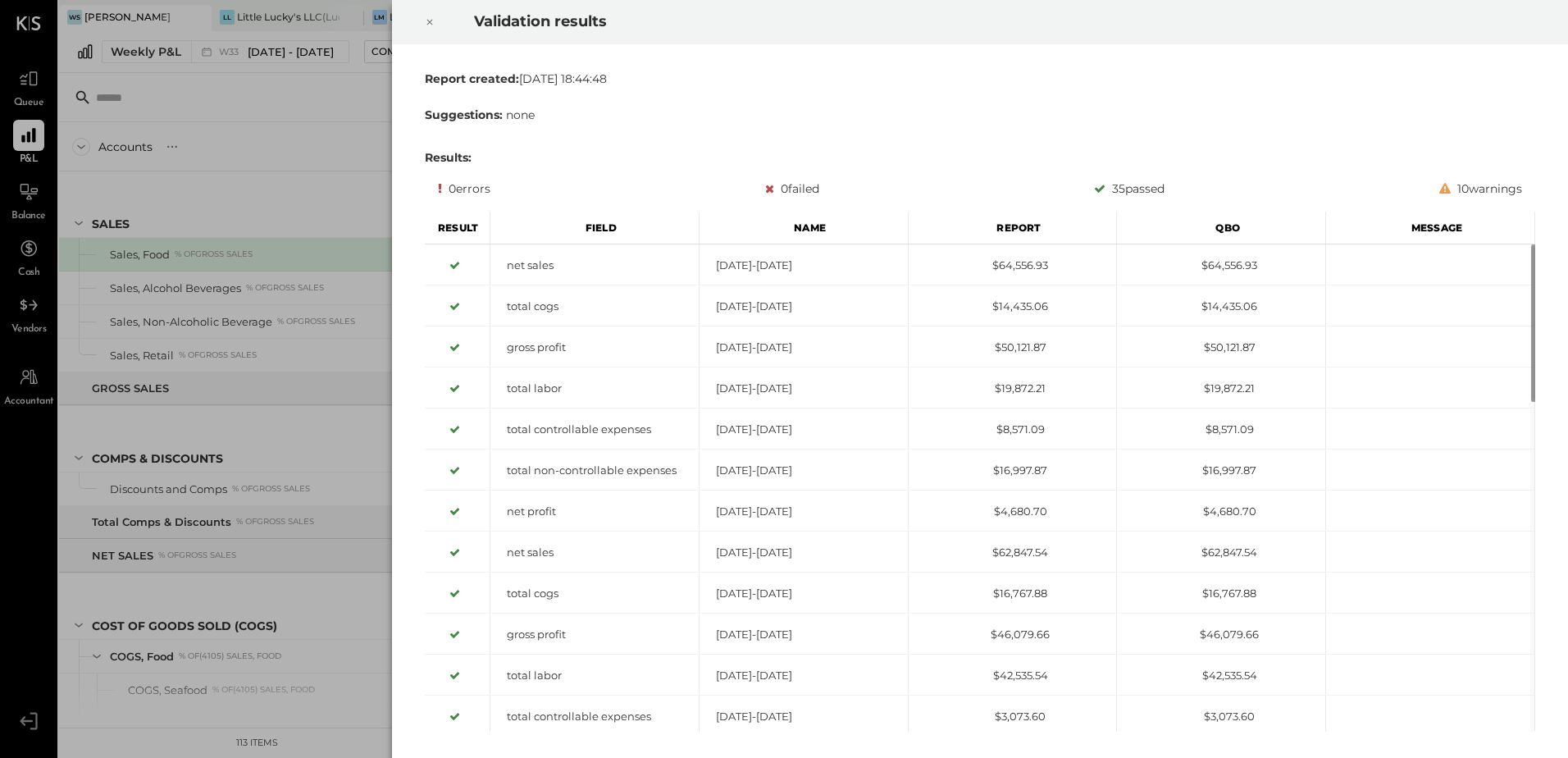
click at [430, 22] on icon at bounding box center [430, 23] width 5 height 5
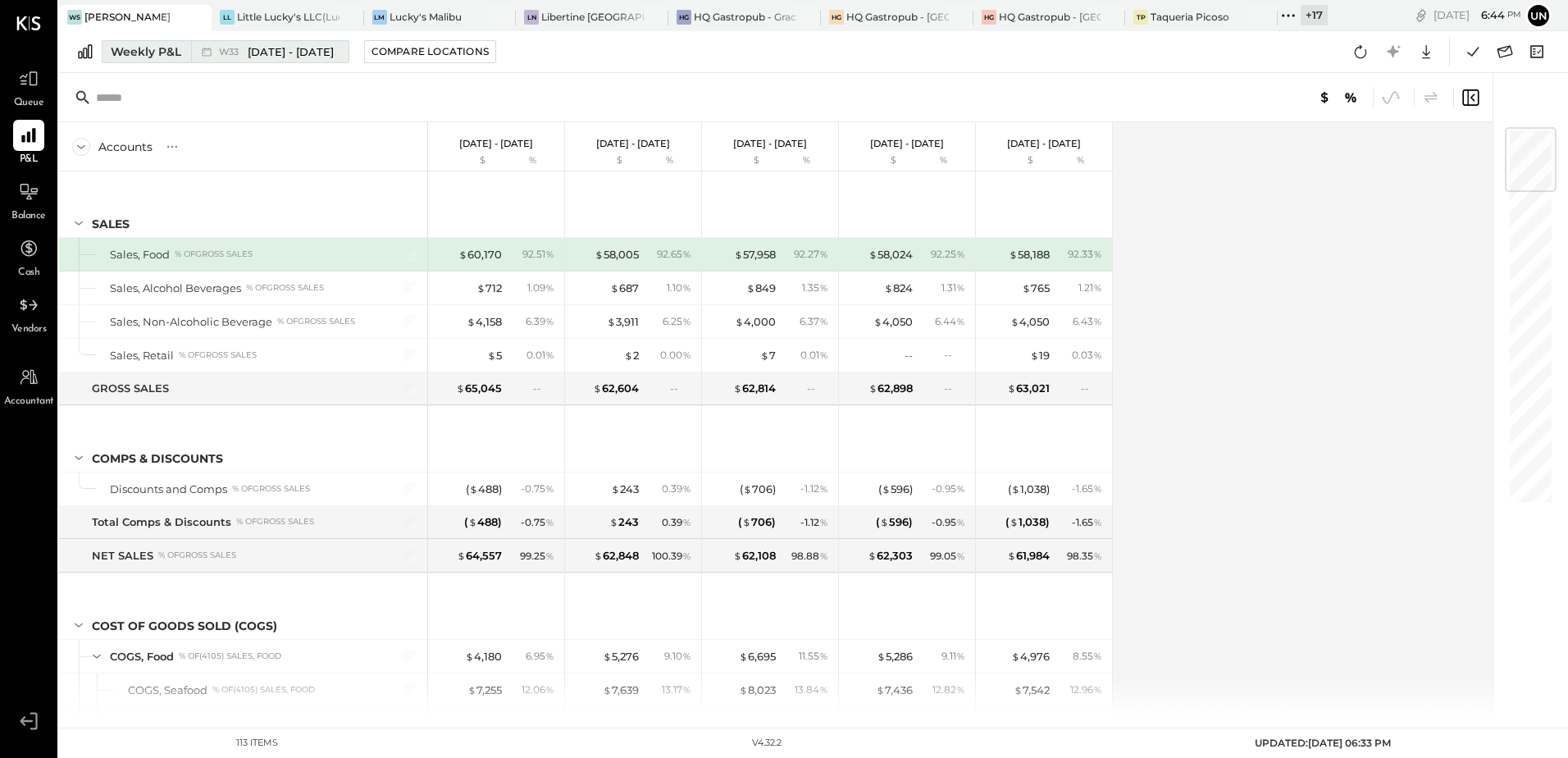
click at [152, 54] on div "Weekly P&L" at bounding box center [146, 52] width 70 height 16
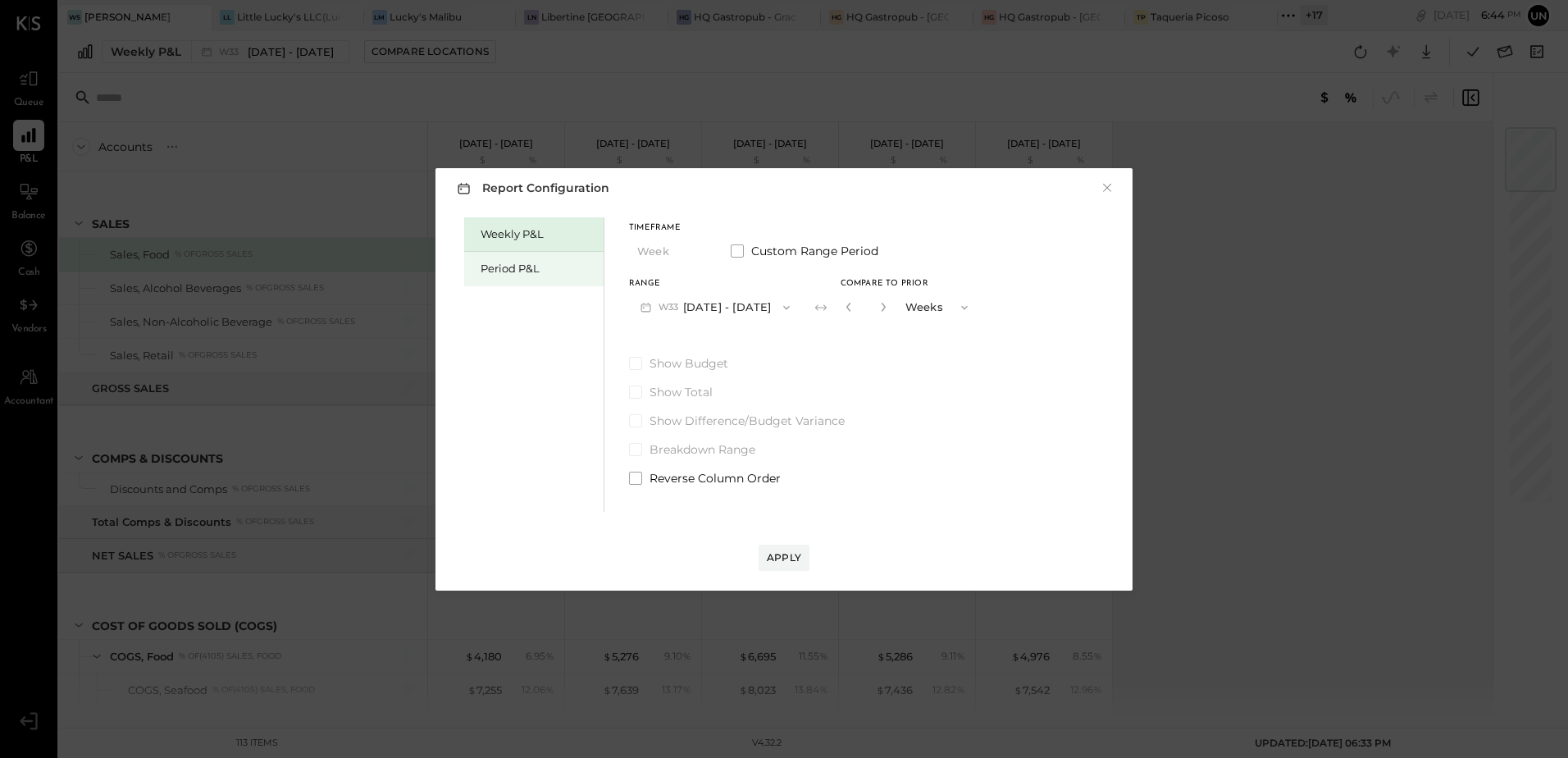
click at [550, 268] on div "Period P&L" at bounding box center [538, 268] width 115 height 15
click at [1006, 282] on div "Weekly P&L Period P&L Timeframe Period Custom Range Period Range P09 [DATE] - […" at bounding box center [783, 363] width 664 height 299
click at [800, 553] on div "Apply" at bounding box center [784, 557] width 35 height 14
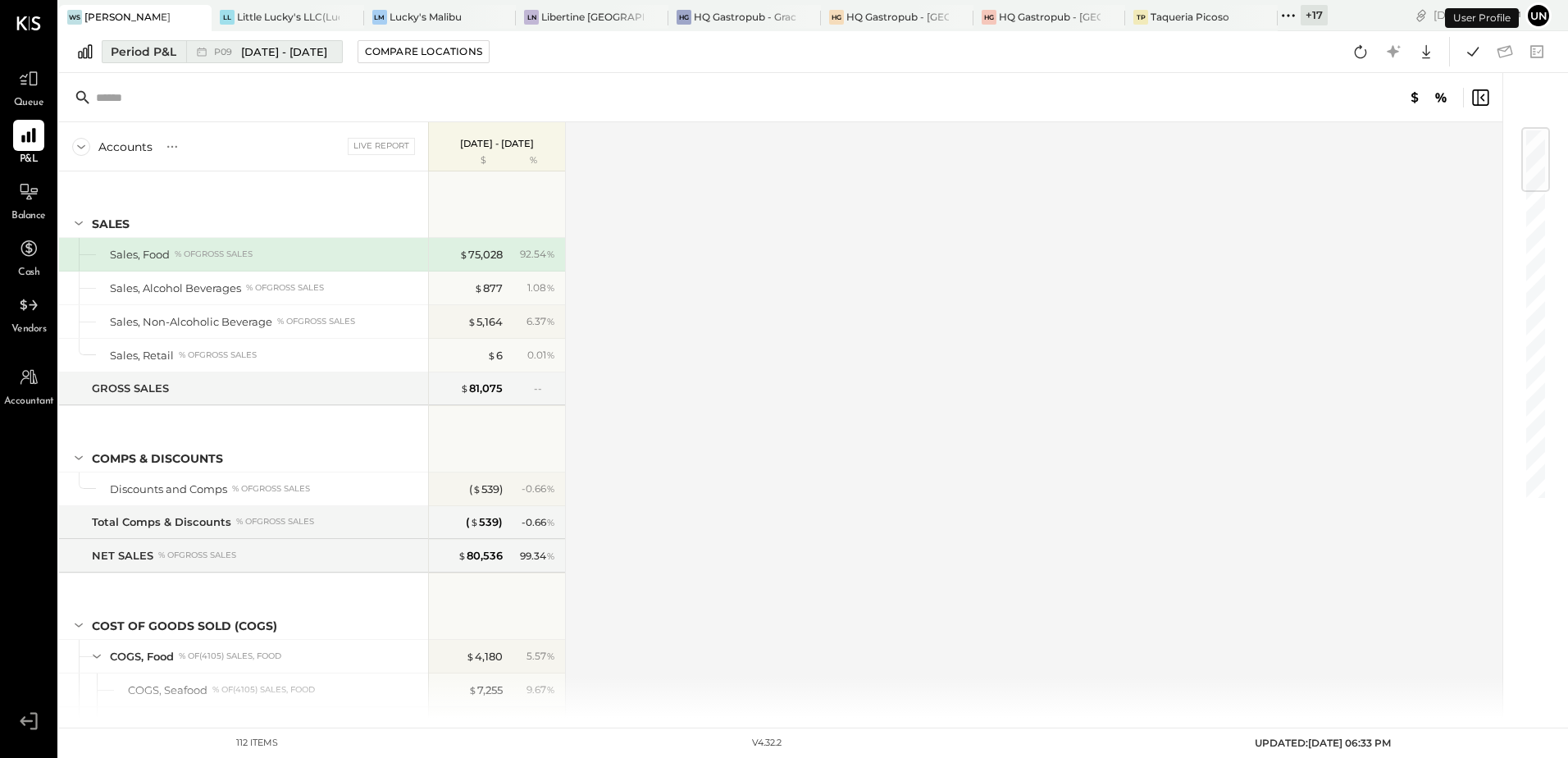
click at [270, 52] on span "[DATE] - [DATE]" at bounding box center [284, 52] width 87 height 15
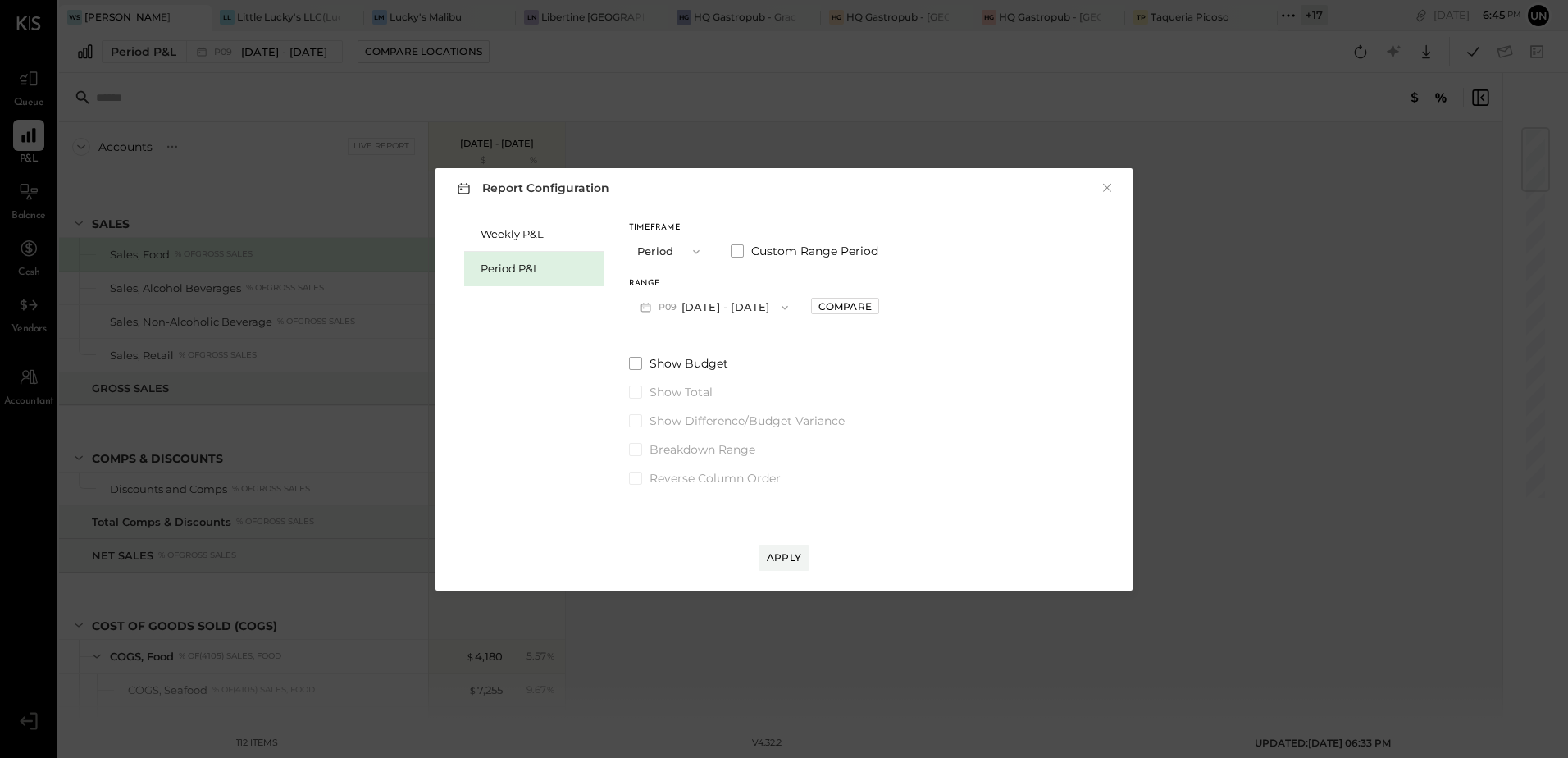
click at [686, 253] on span "button" at bounding box center [691, 251] width 21 height 13
click at [738, 251] on span at bounding box center [737, 251] width 13 height 13
click at [737, 246] on span at bounding box center [737, 251] width 13 height 13
click at [779, 308] on icon "button" at bounding box center [784, 307] width 13 height 13
click at [674, 342] on span "[DATE] - [DATE]" at bounding box center [707, 343] width 78 height 14
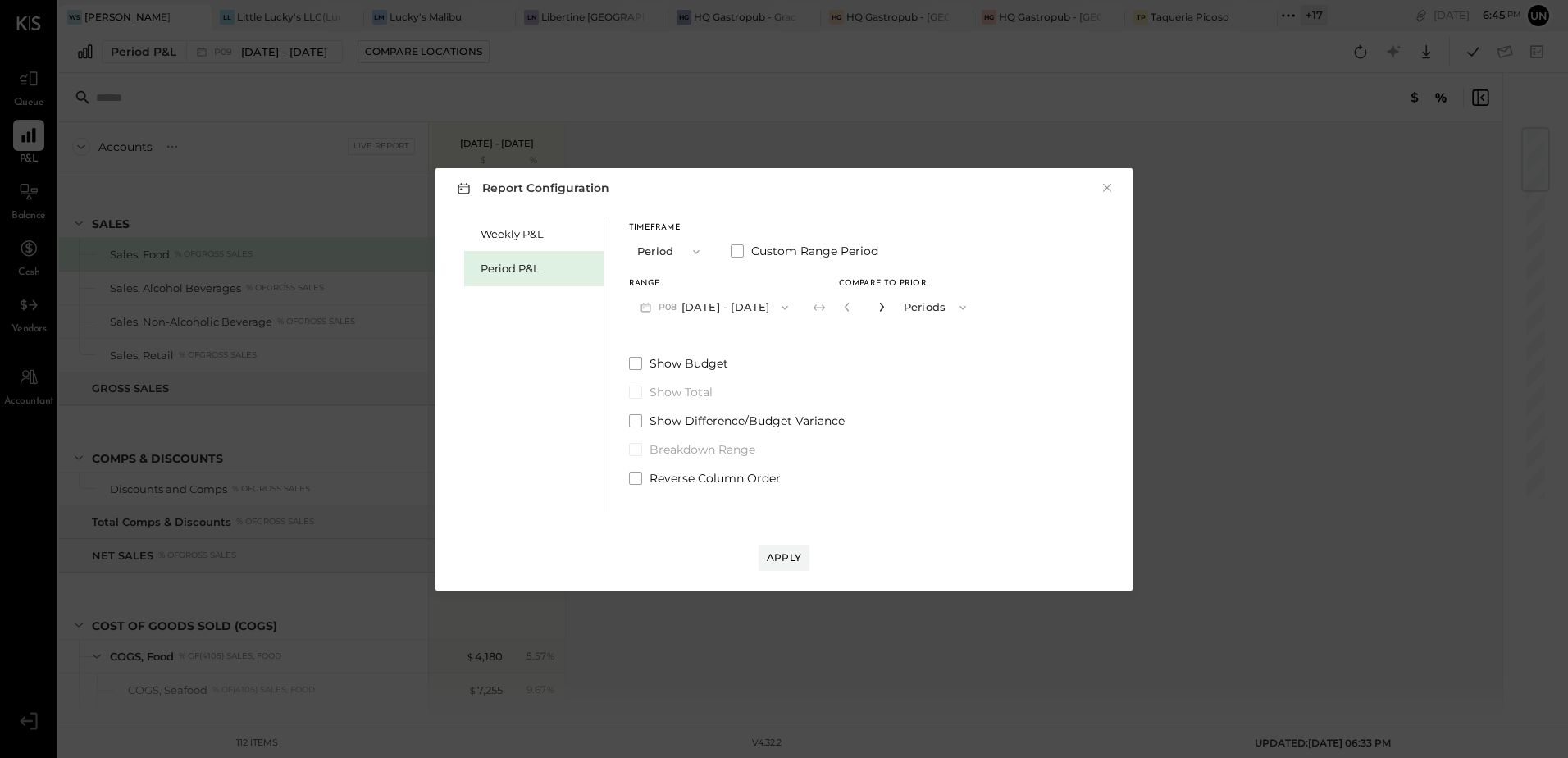
click at [883, 305] on icon "button" at bounding box center [881, 307] width 5 height 9
type input "*"
click at [791, 556] on div "Apply" at bounding box center [784, 557] width 35 height 14
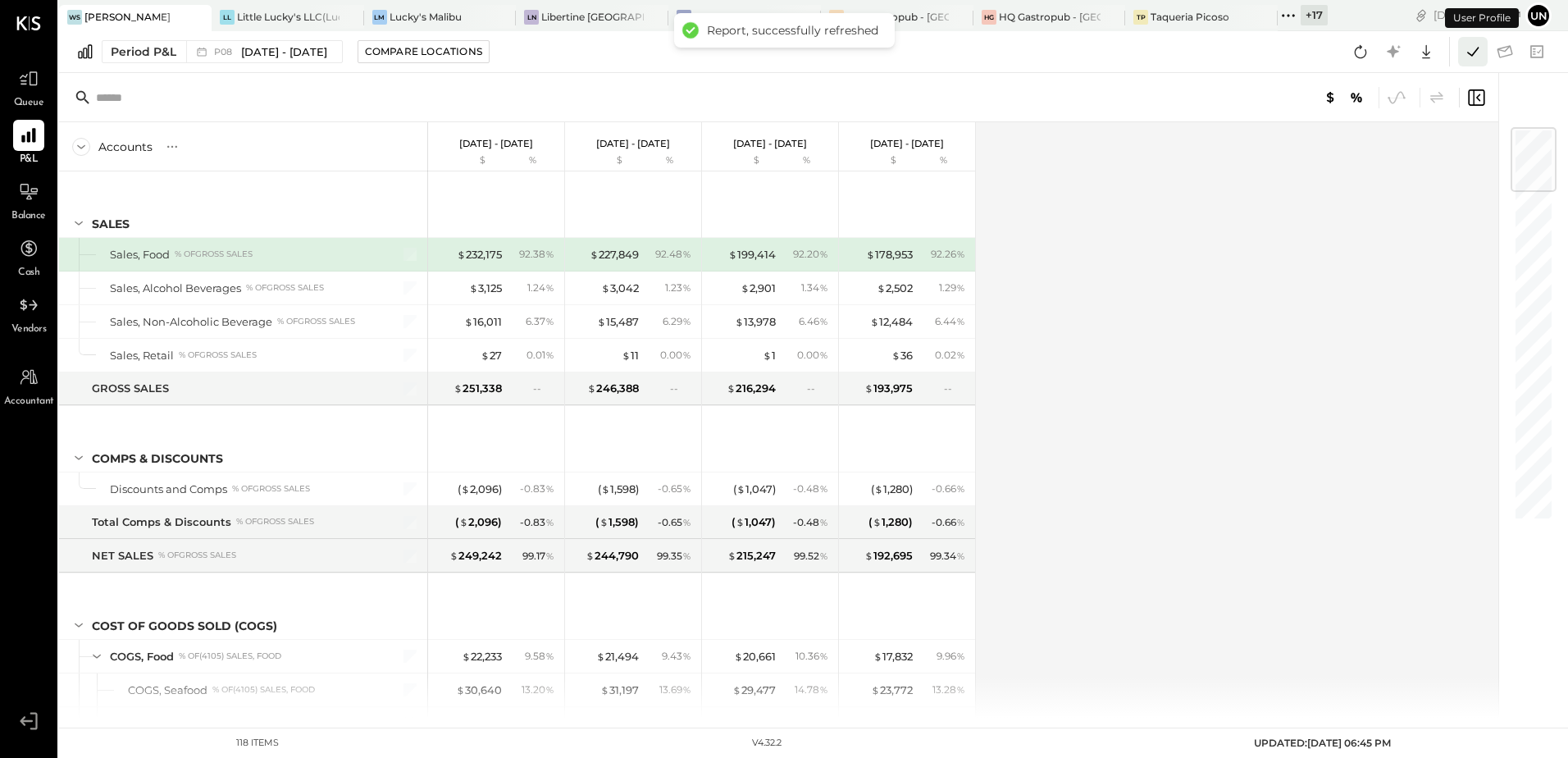
click at [1477, 51] on icon at bounding box center [1471, 51] width 21 height 21
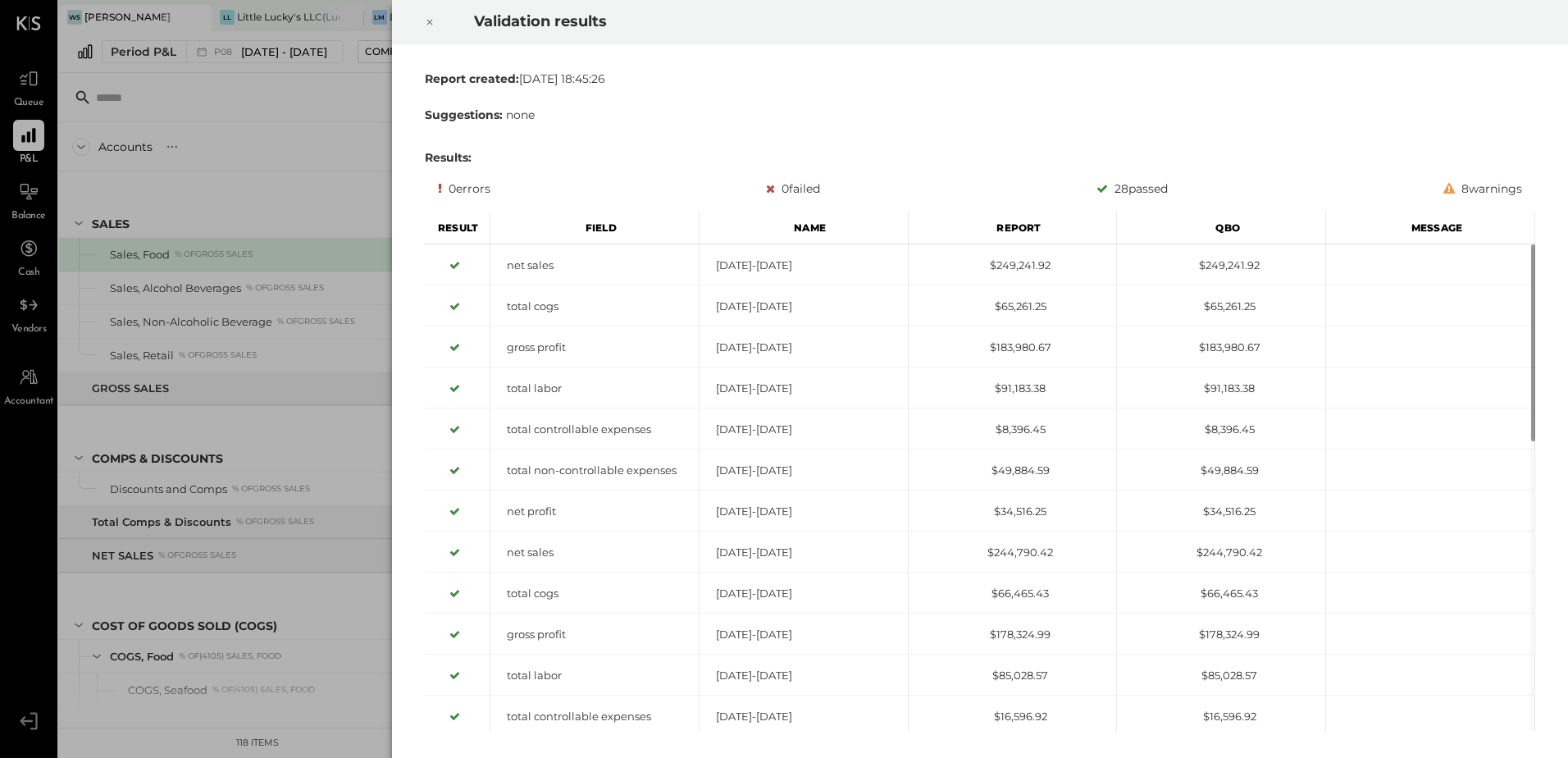
drag, startPoint x: 432, startPoint y: 23, endPoint x: 451, endPoint y: 75, distance: 55.4
click at [432, 22] on icon at bounding box center [429, 23] width 10 height 20
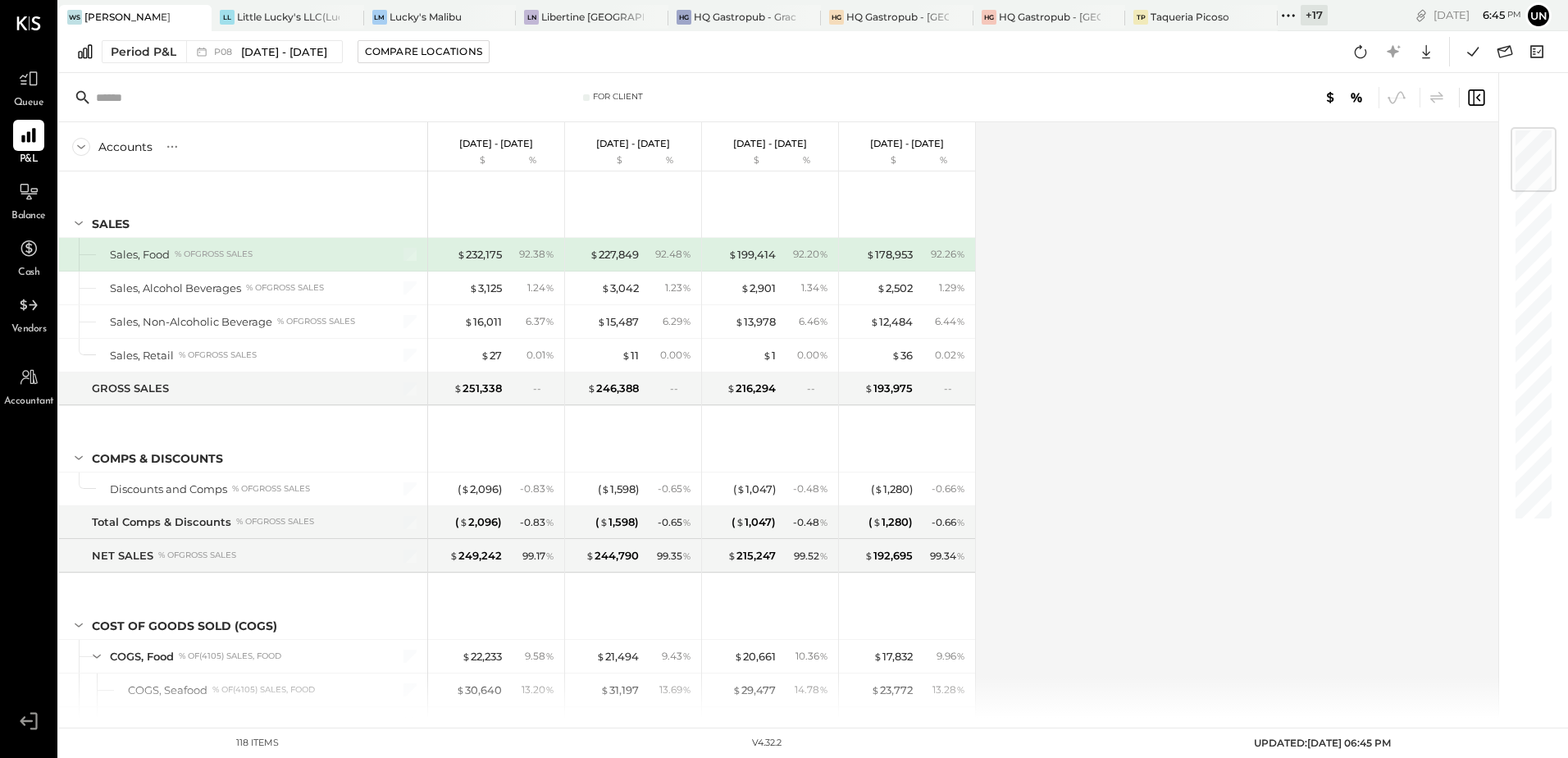
click at [1221, 341] on div "Accounts S % GL [DATE] - [DATE] $ % [DATE] - [DATE] $ % [DATE] - [DATE] $ % [DA…" at bounding box center [779, 420] width 1441 height 596
click at [1502, 48] on icon at bounding box center [1504, 51] width 21 height 21
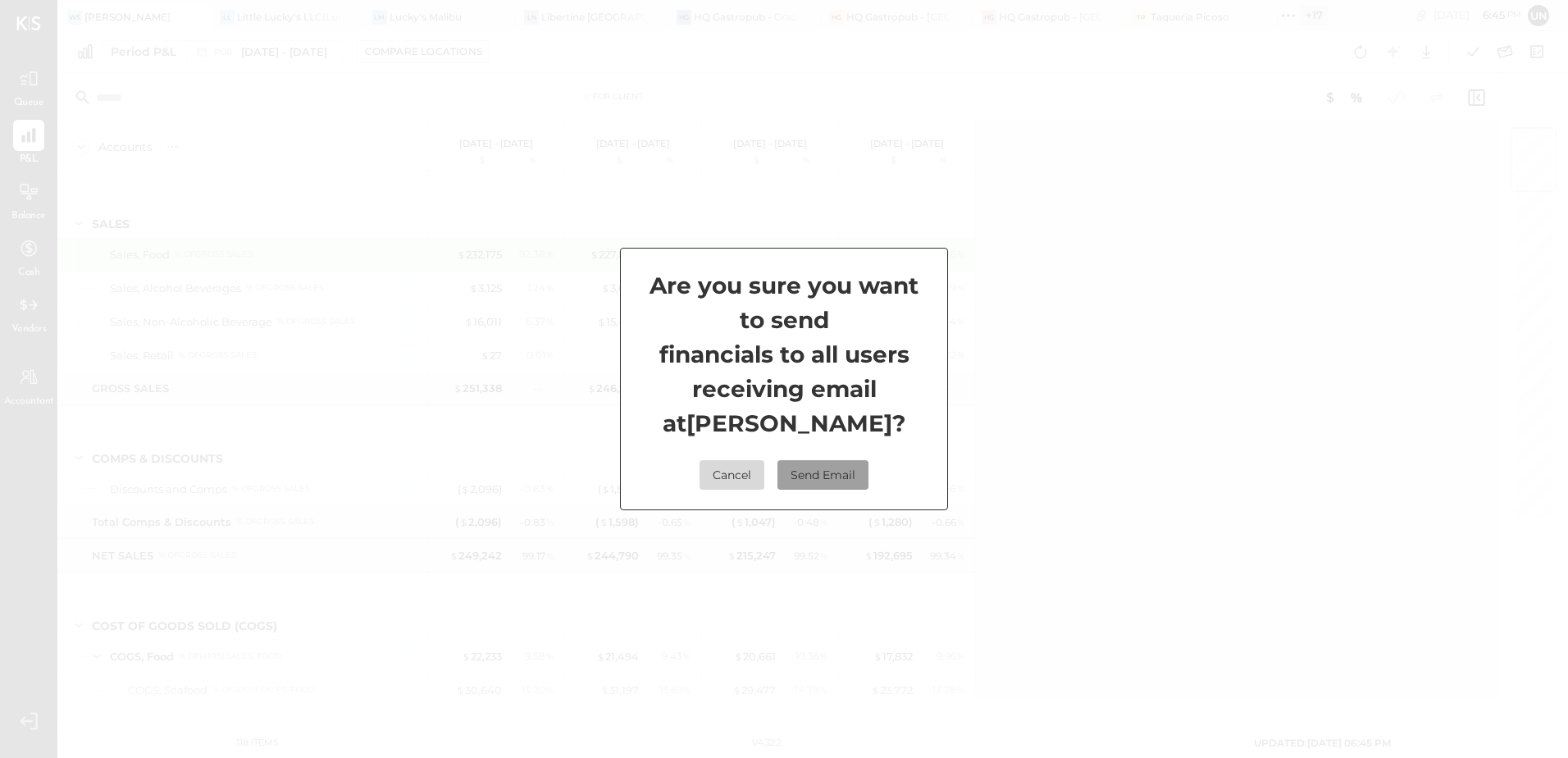
click at [832, 477] on button "Send Email" at bounding box center [823, 475] width 91 height 29
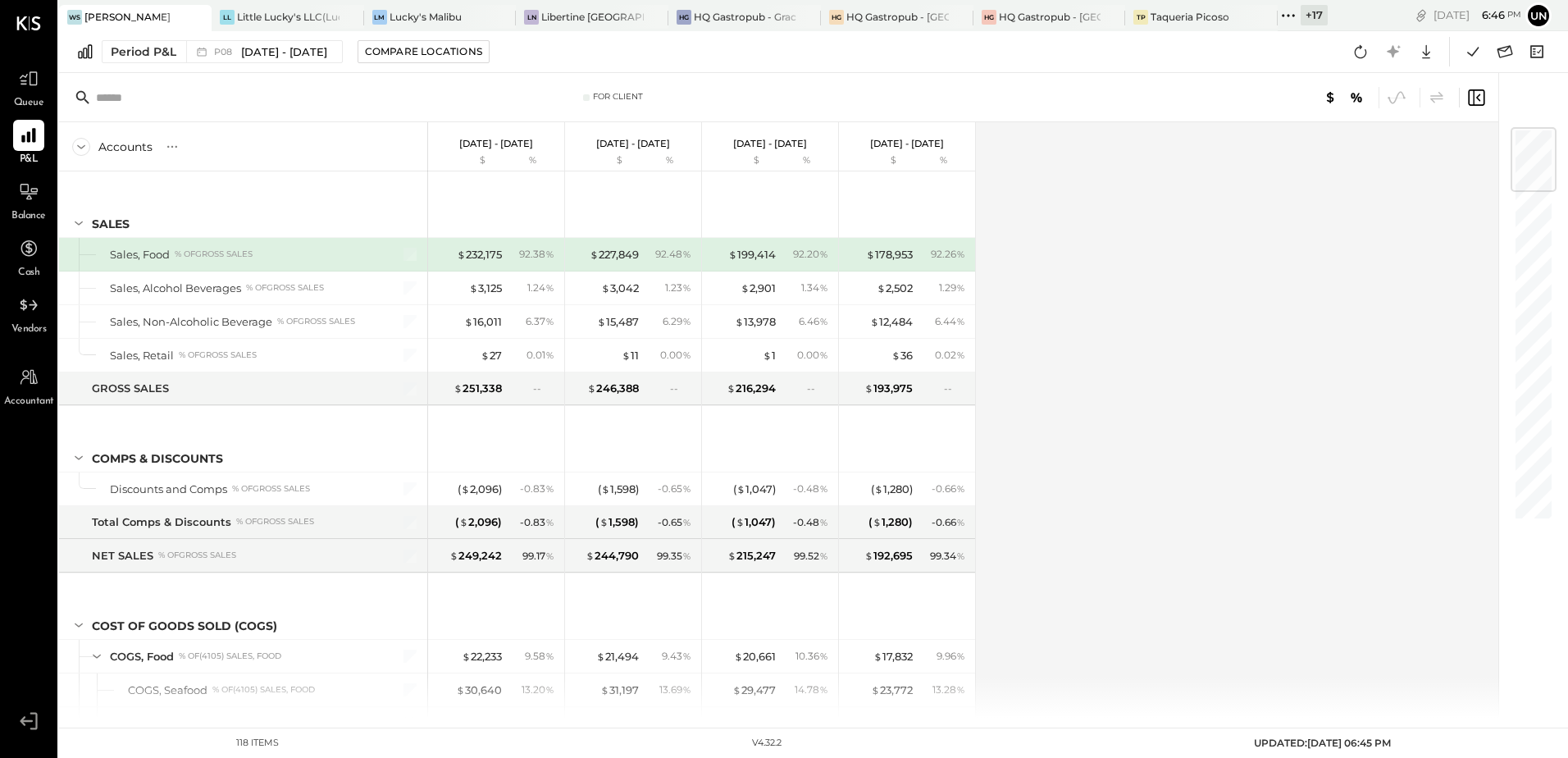
click at [1298, 325] on div "Accounts S % GL [DATE] - [DATE] $ % [DATE] - [DATE] $ % [DATE] - [DATE] $ % [DA…" at bounding box center [779, 420] width 1441 height 596
